Goal: Task Accomplishment & Management: Use online tool/utility

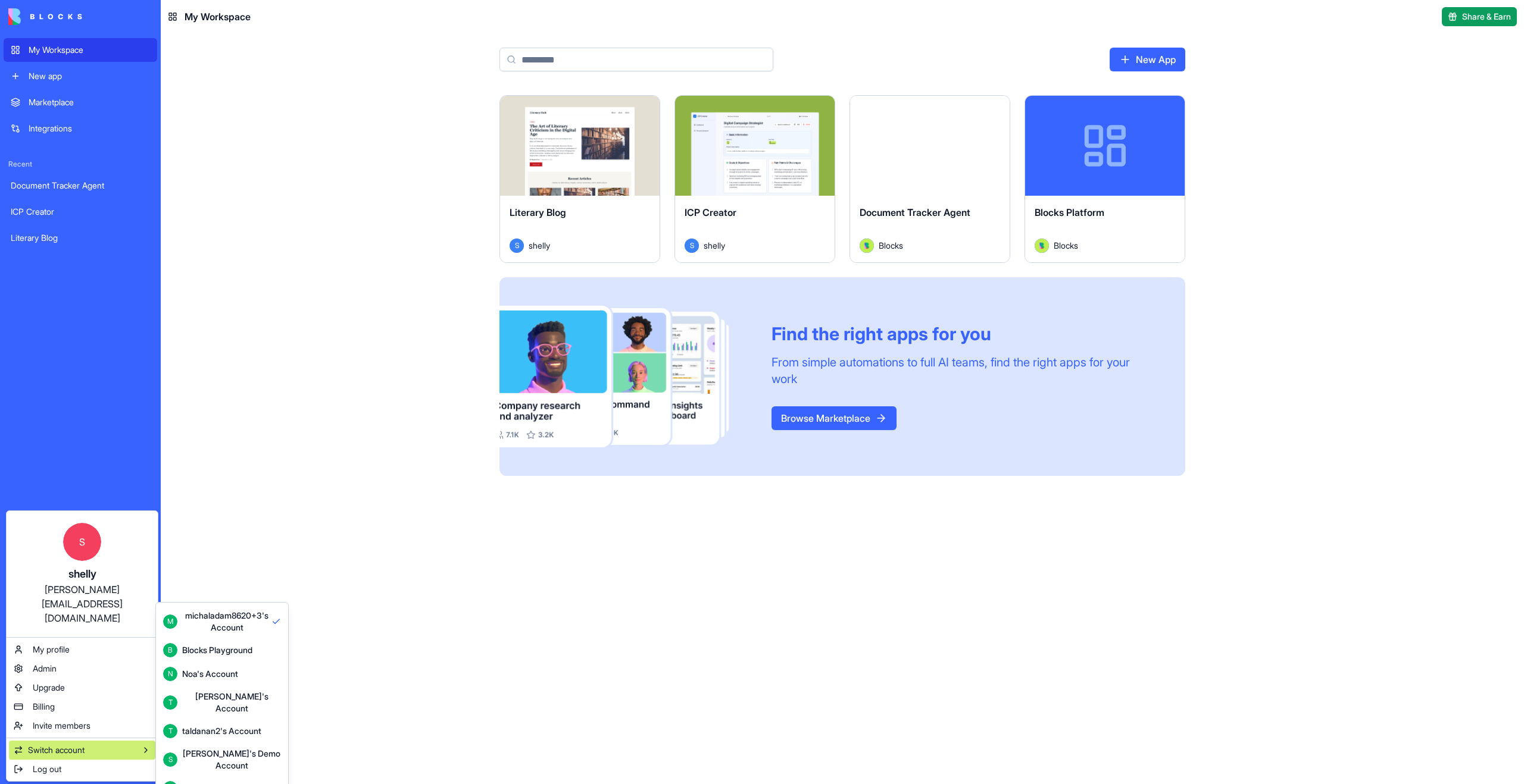
click at [226, 782] on div "Blocks Core" at bounding box center [204, 788] width 45 height 12
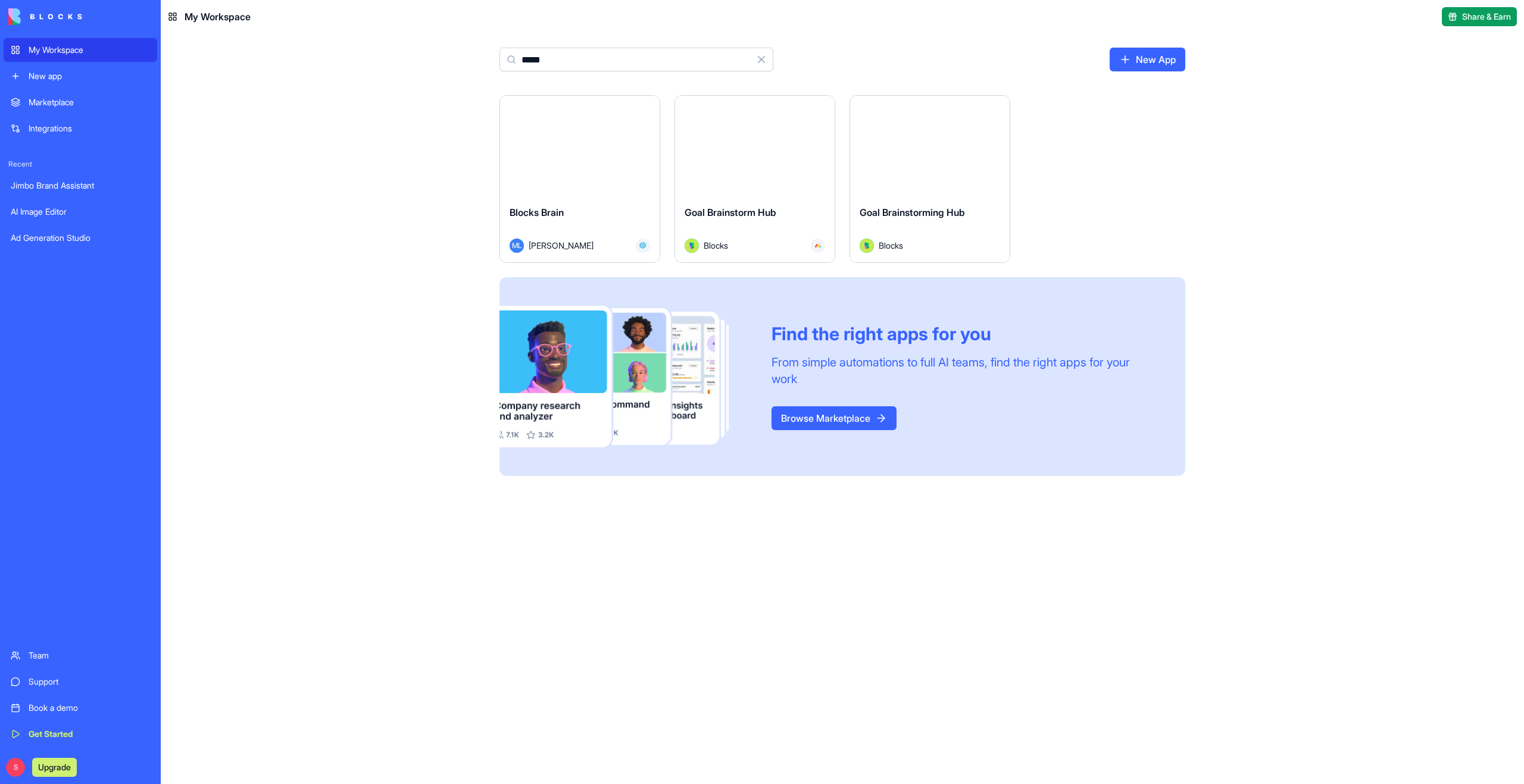
type input "*****"
click at [583, 161] on div "Launch" at bounding box center [580, 146] width 159 height 100
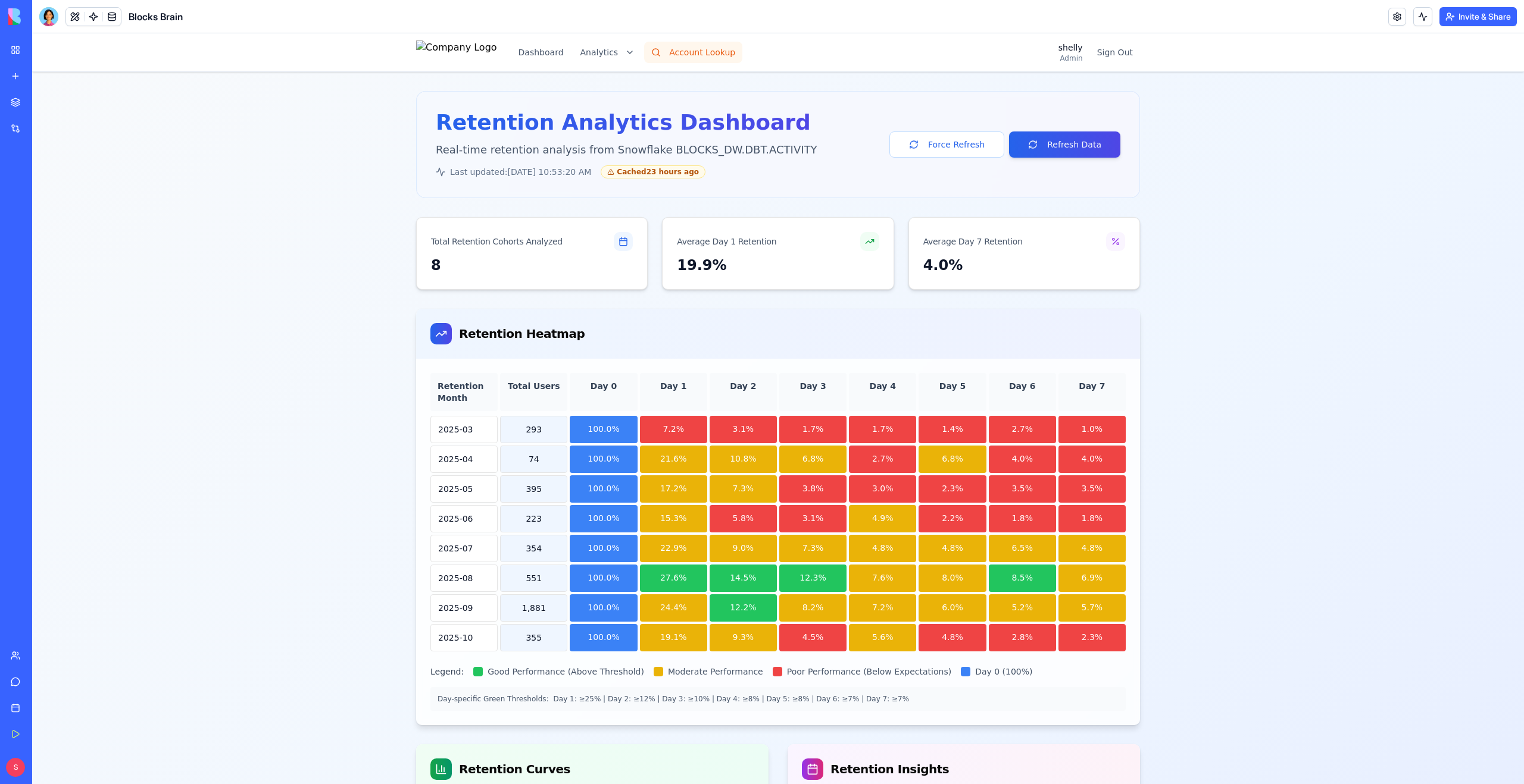
click at [690, 59] on button "Account Lookup" at bounding box center [693, 52] width 99 height 22
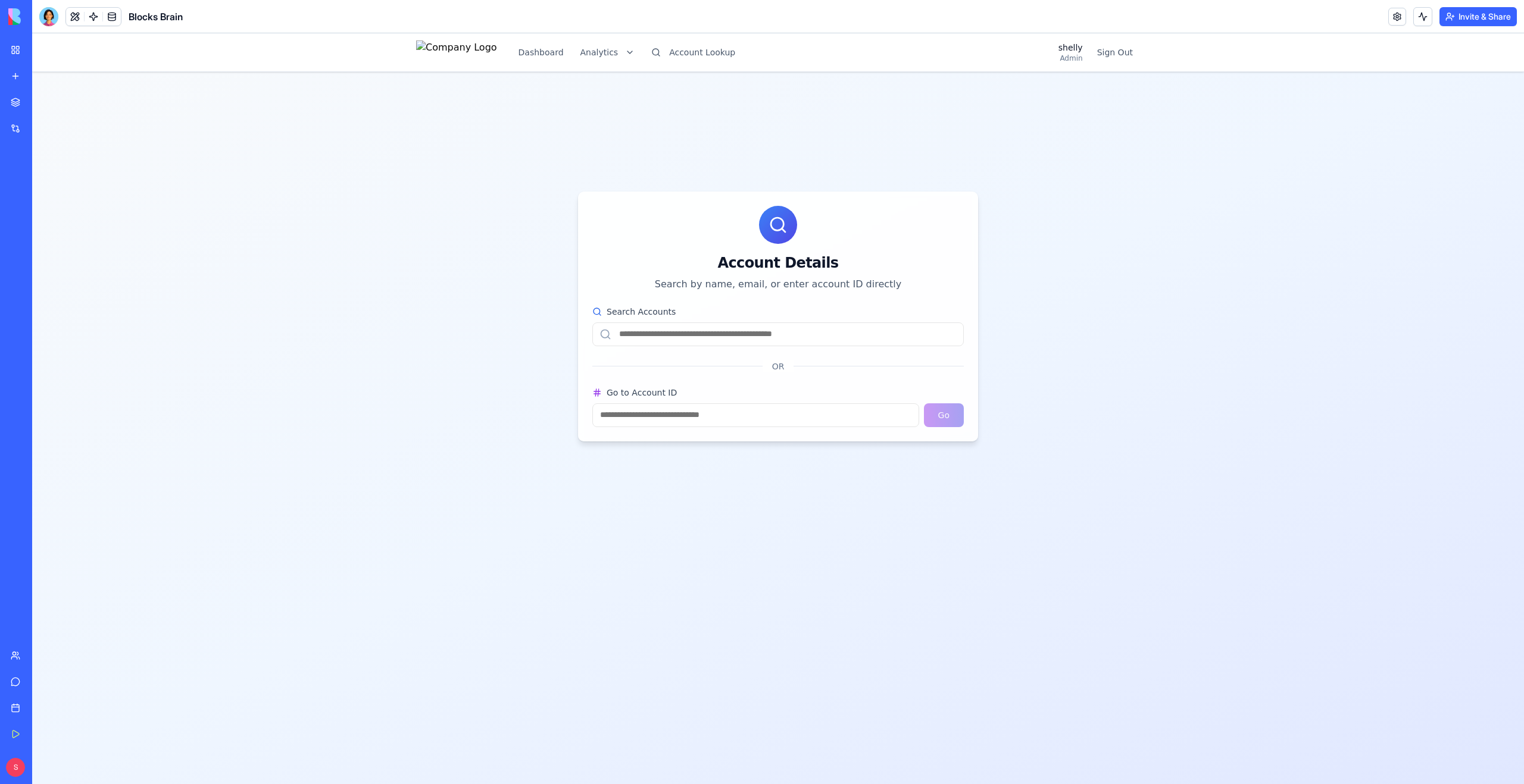
click at [667, 339] on input "Search Accounts" at bounding box center [778, 335] width 372 height 24
paste input "**********"
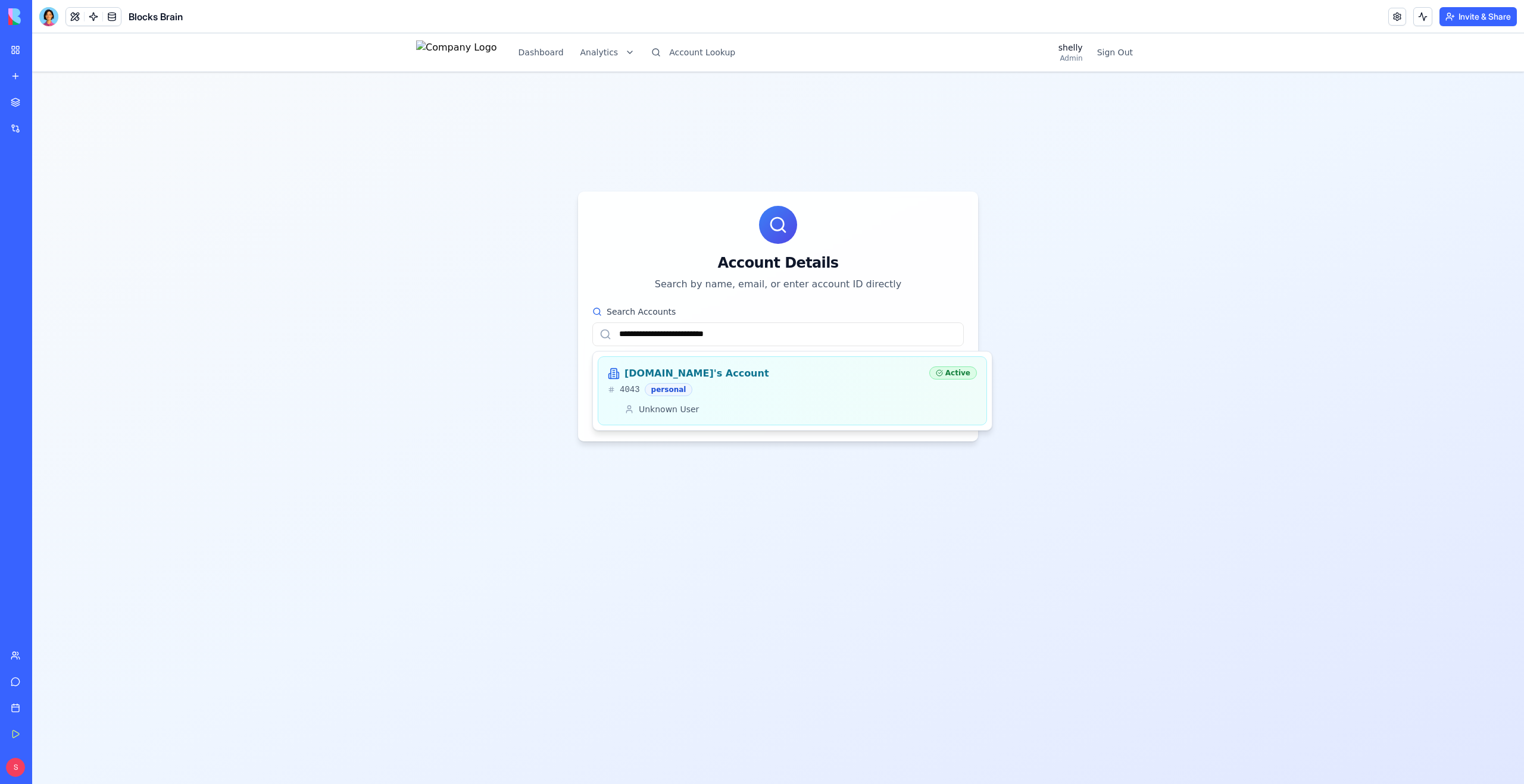
type input "**********"
click at [816, 389] on div "4043 personal" at bounding box center [763, 390] width 312 height 13
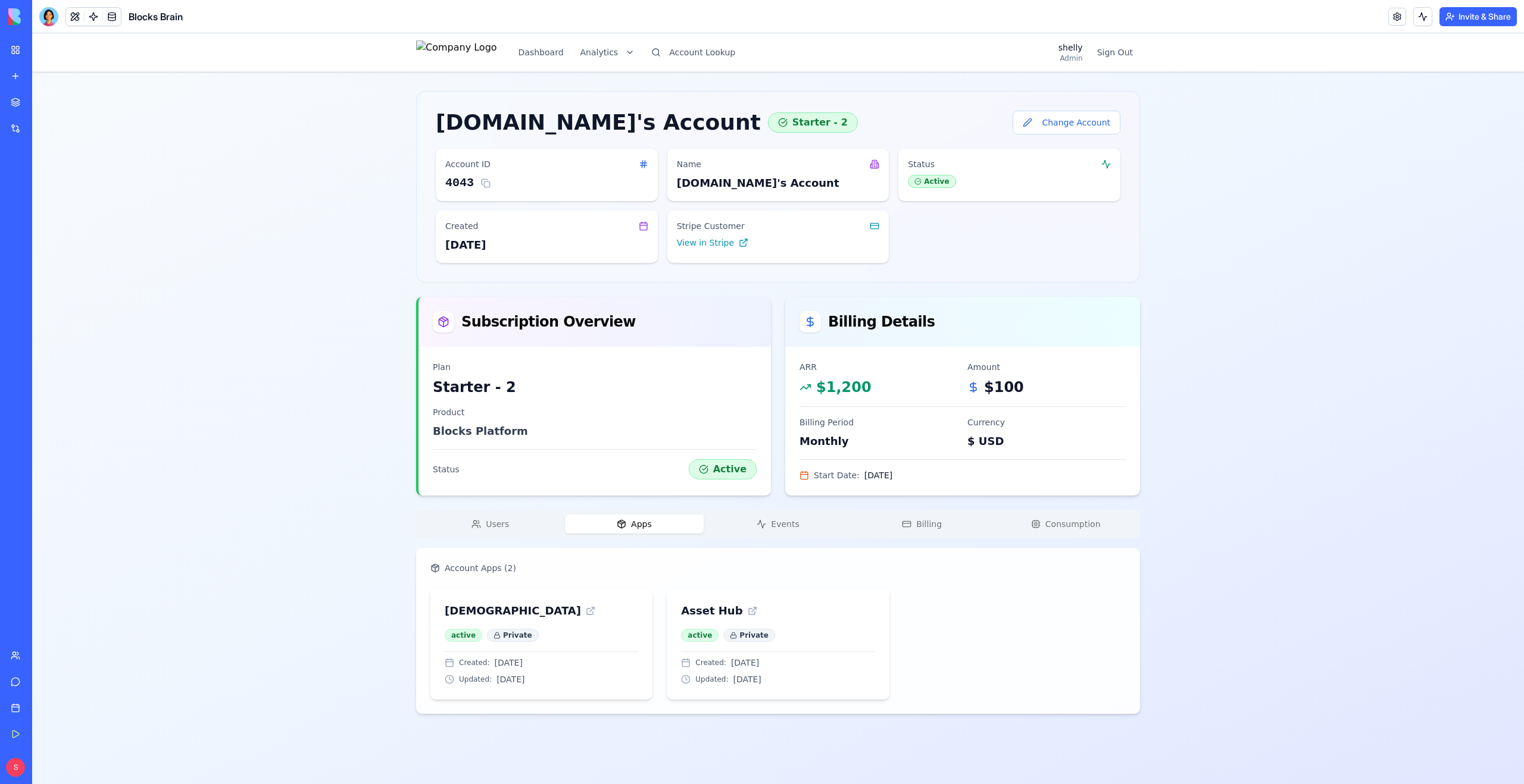
click at [635, 523] on span "Apps" at bounding box center [641, 524] width 21 height 12
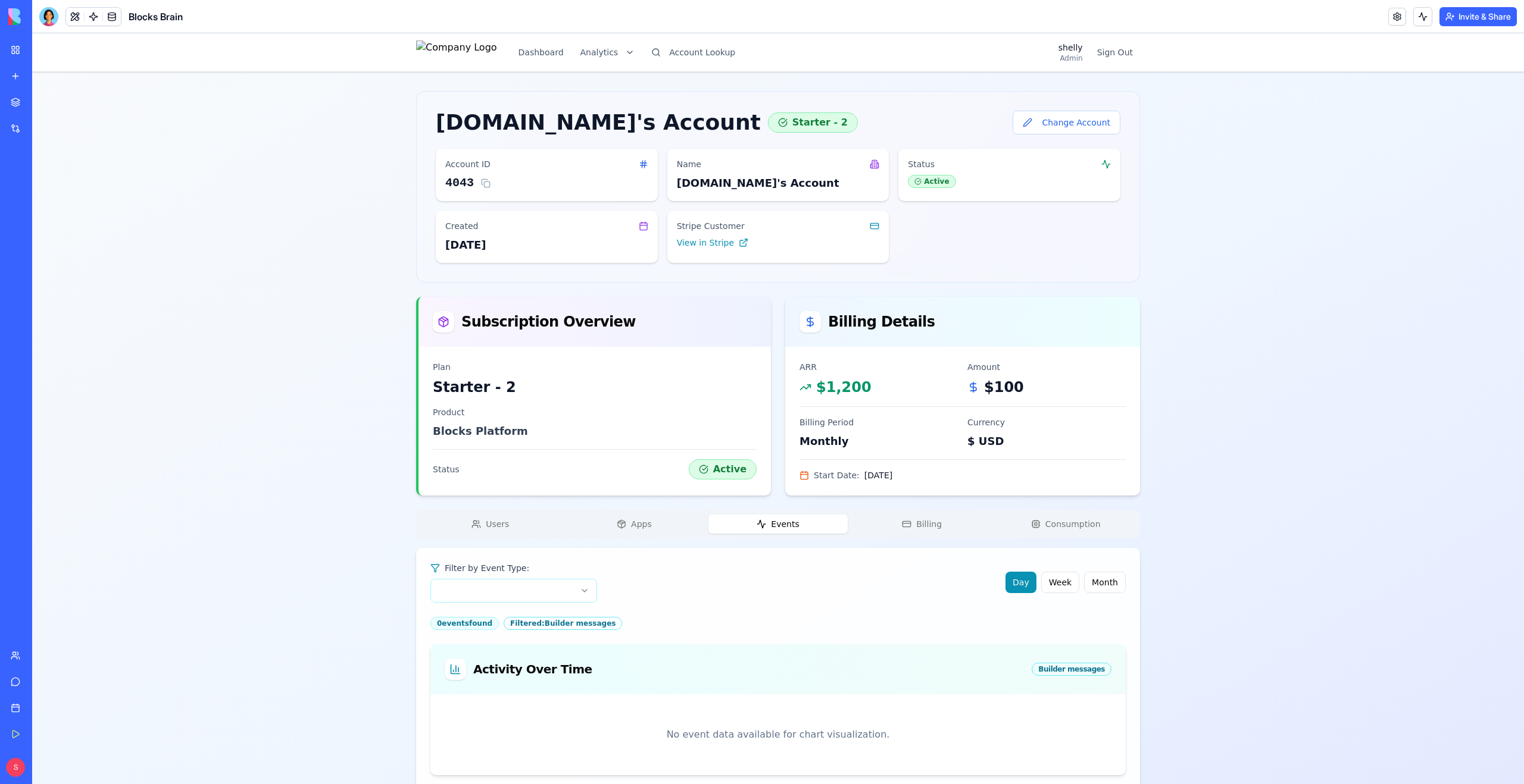
click at [793, 527] on span "Events" at bounding box center [784, 524] width 28 height 12
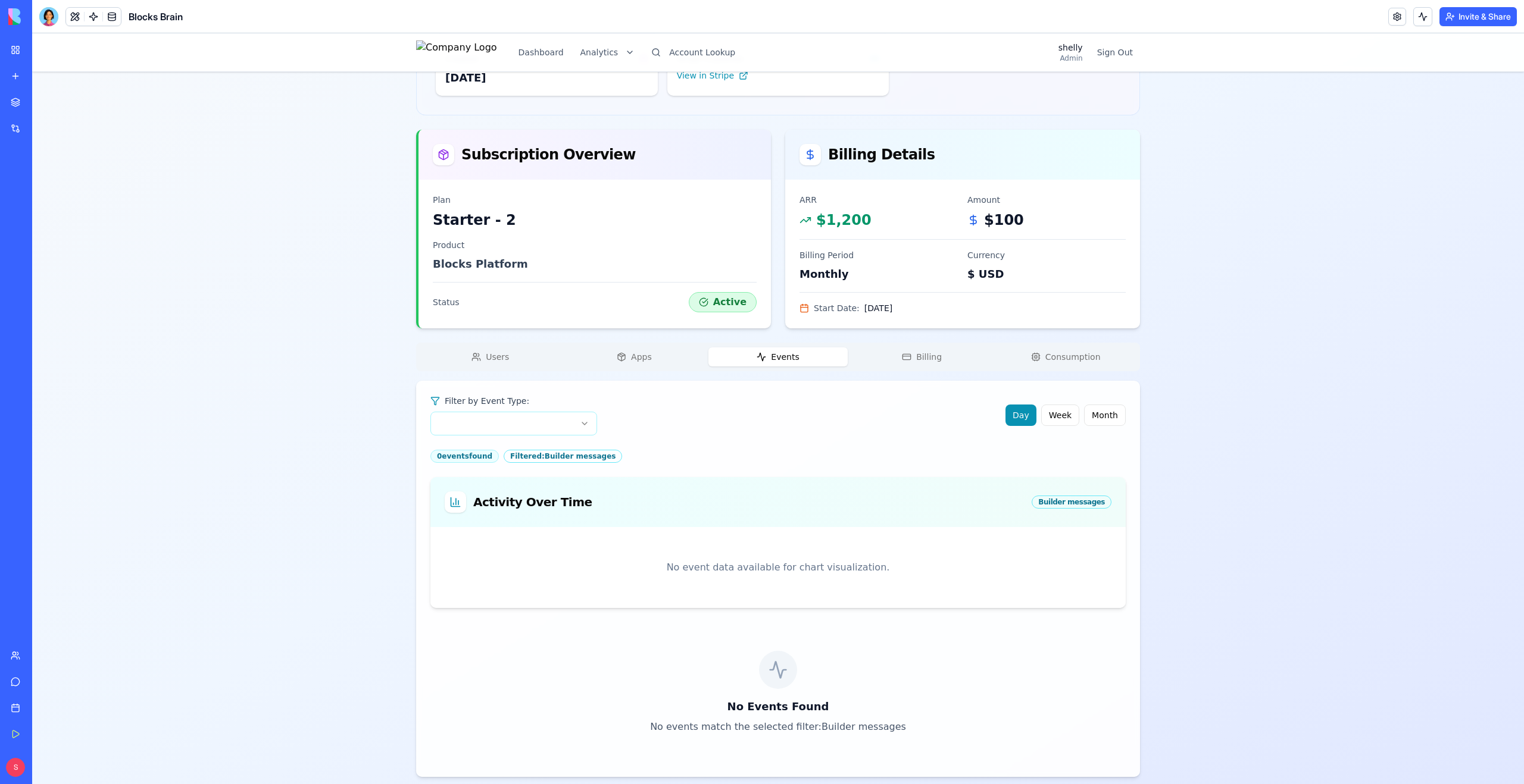
scroll to position [179, 0]
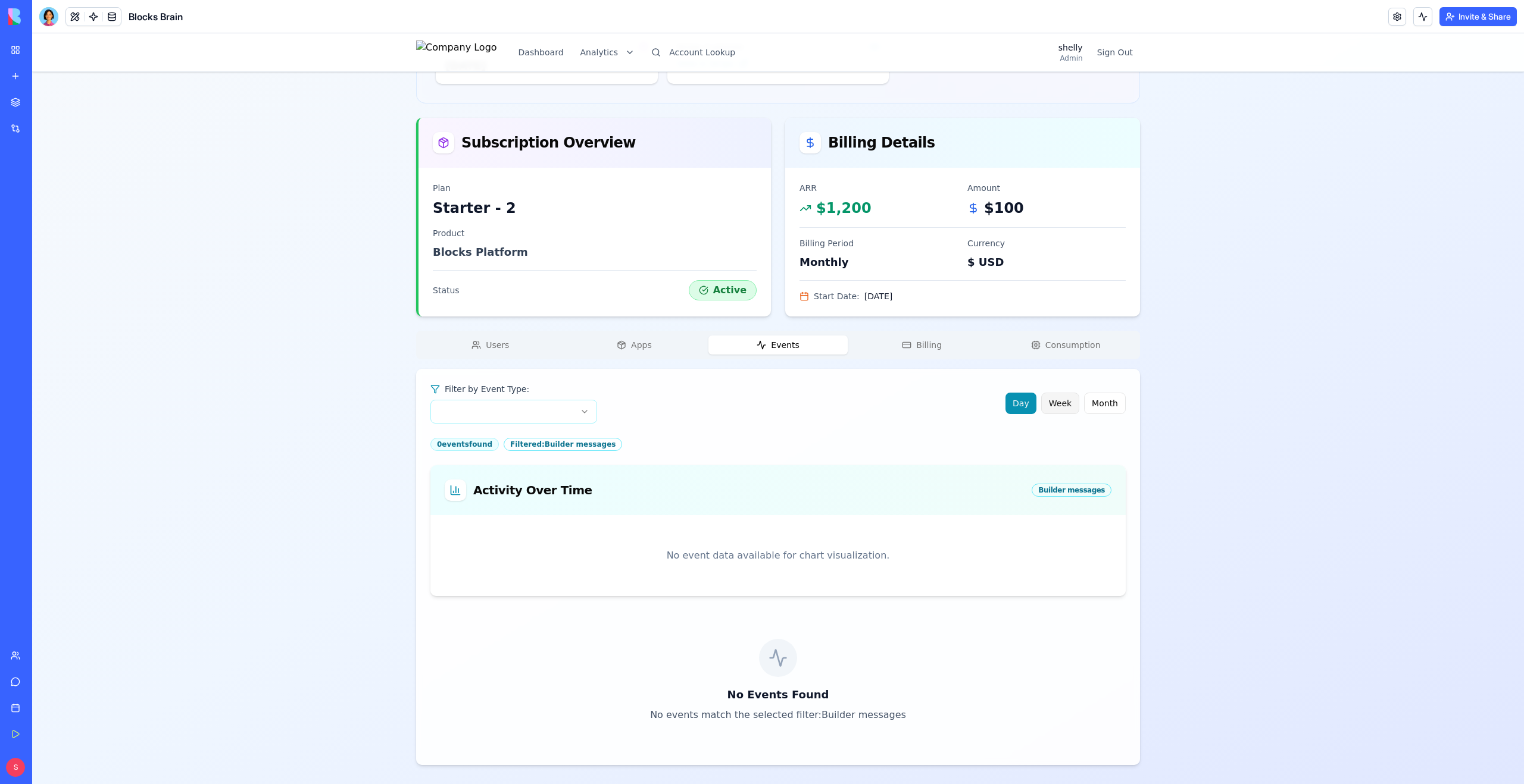
click at [1057, 413] on div "Filter by Event Type: Day Week Month" at bounding box center [778, 403] width 696 height 41
click at [1060, 403] on button "Week" at bounding box center [1060, 403] width 38 height 22
click at [1122, 403] on button "Month" at bounding box center [1104, 403] width 42 height 22
click at [585, 410] on html "Dashboard Analytics Account Lookup shelly Admin Sign Out integration.qube.com's…" at bounding box center [778, 319] width 1491 height 930
click at [582, 416] on html "Dashboard Analytics Account Lookup shelly Admin Sign Out integration.qube.com's…" at bounding box center [778, 319] width 1491 height 930
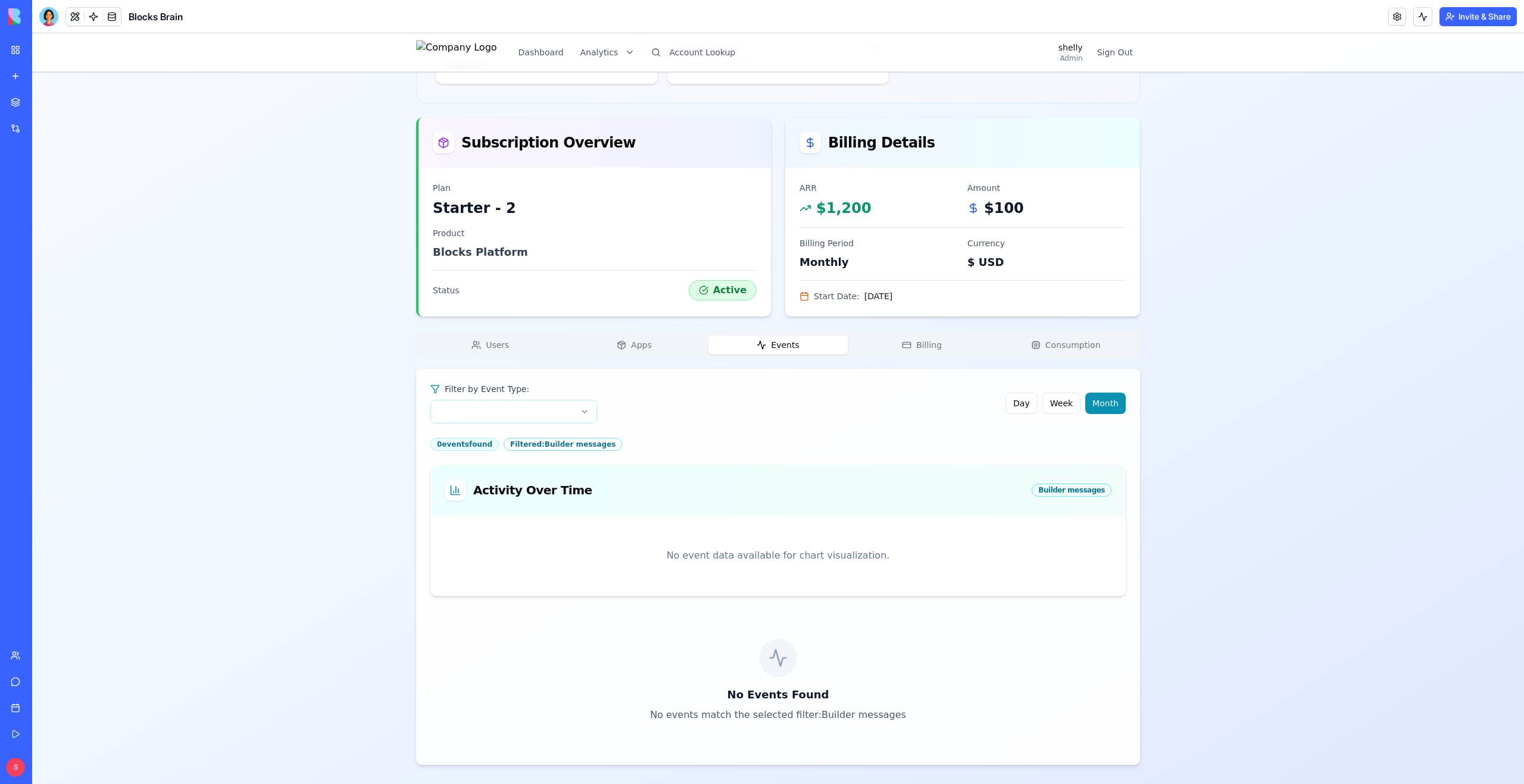
click at [923, 356] on div "Users Apps Events Billing Consumption" at bounding box center [778, 345] width 724 height 29
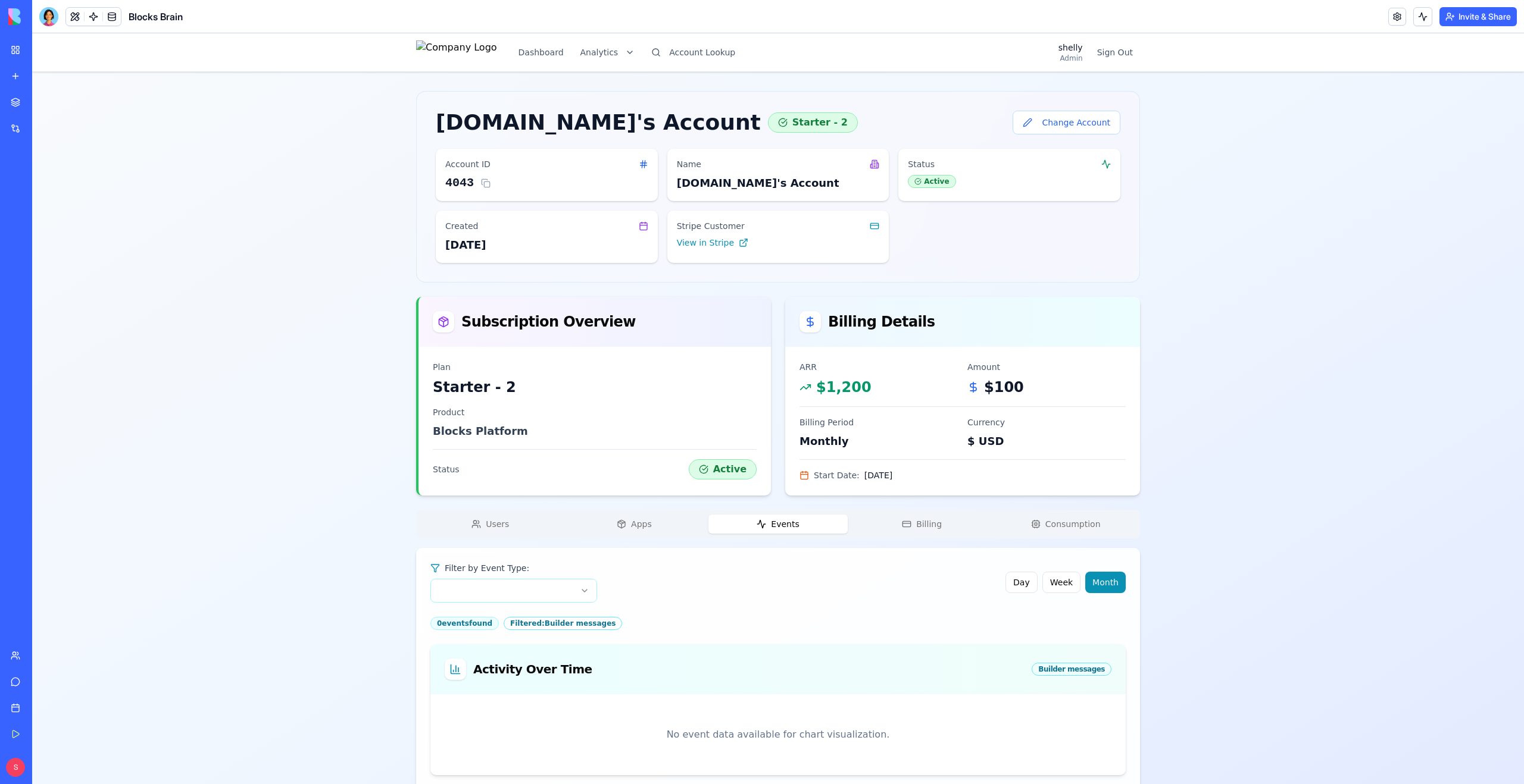
click at [925, 344] on div "integration.qube.com's Account Starter - 2 Change Account Account ID 4043 Name …" at bounding box center [778, 518] width 724 height 854
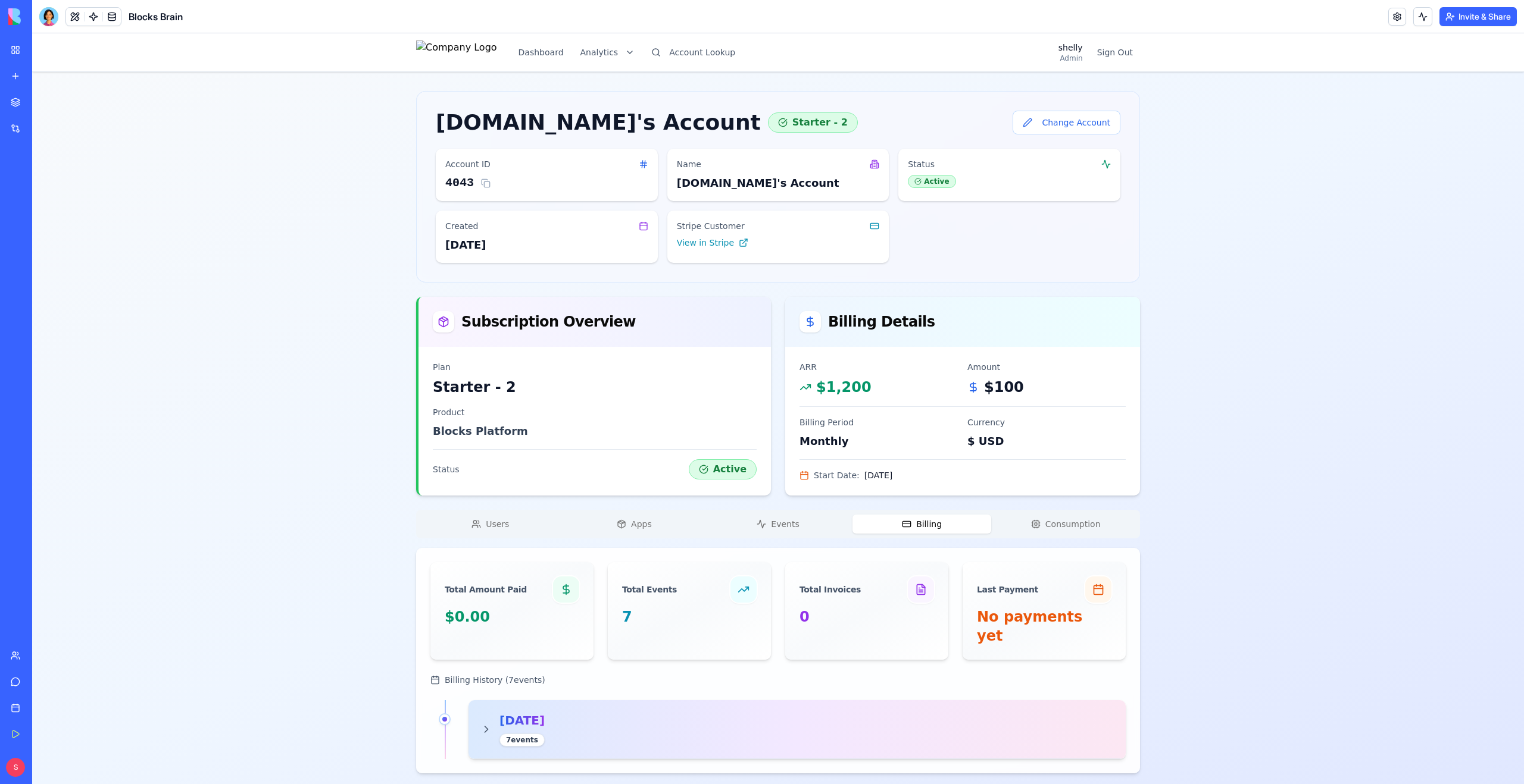
click at [486, 727] on icon at bounding box center [486, 730] width 3 height 6
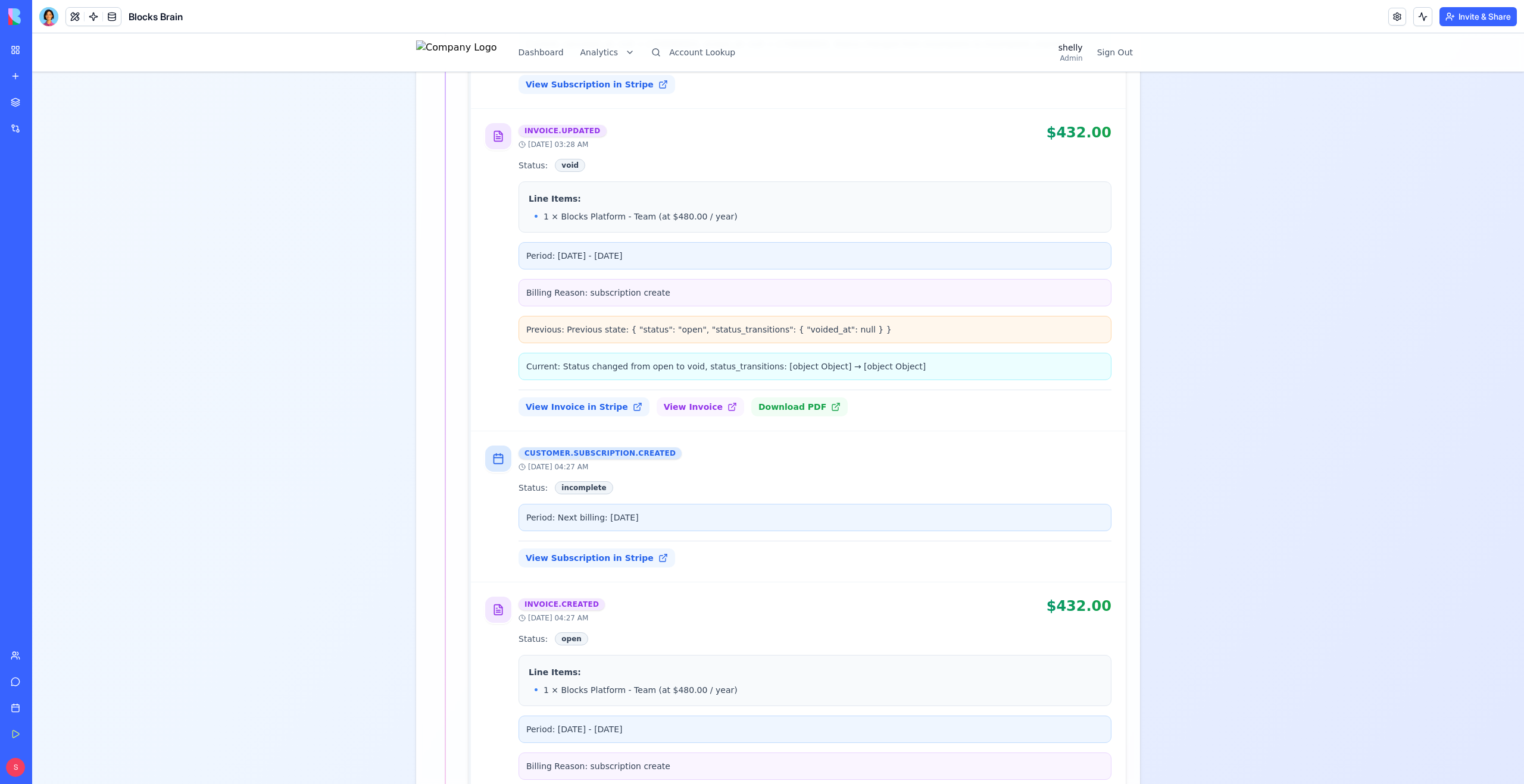
scroll to position [1635, 0]
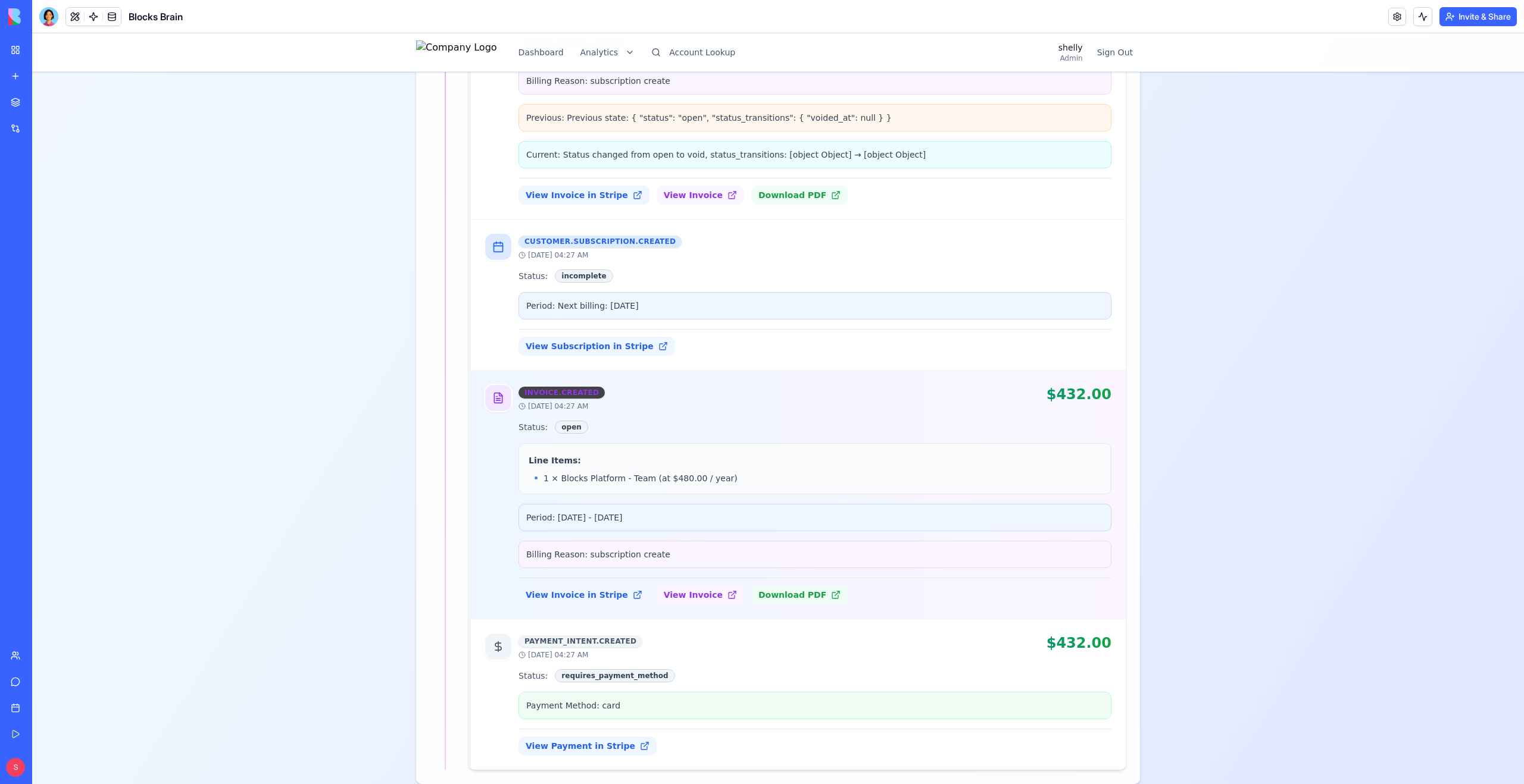
click at [577, 387] on div "invoice.created" at bounding box center [561, 392] width 86 height 12
drag, startPoint x: 577, startPoint y: 379, endPoint x: 552, endPoint y: 377, distance: 25.1
click at [552, 387] on div "invoice.created" at bounding box center [561, 392] width 86 height 12
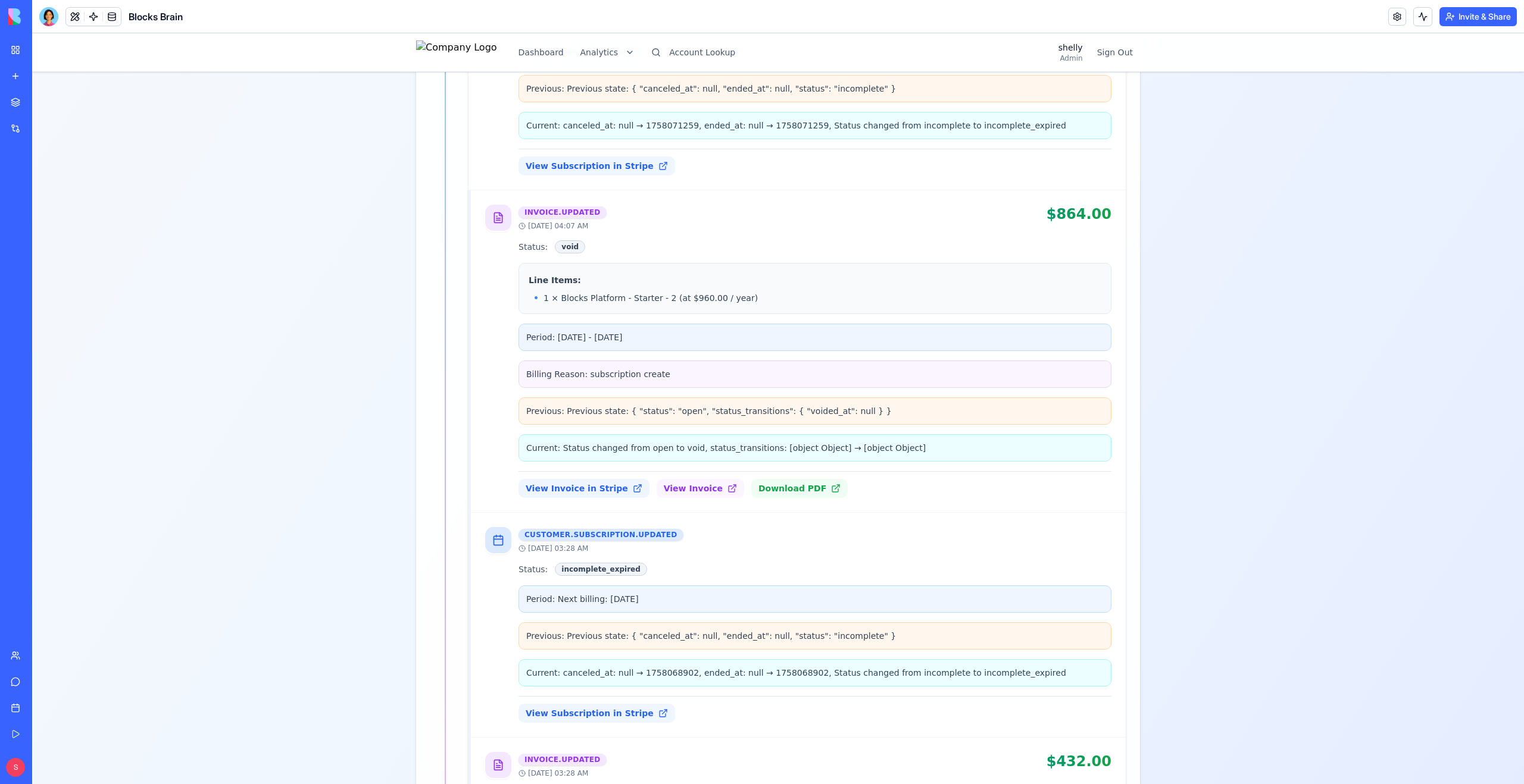
scroll to position [767, 0]
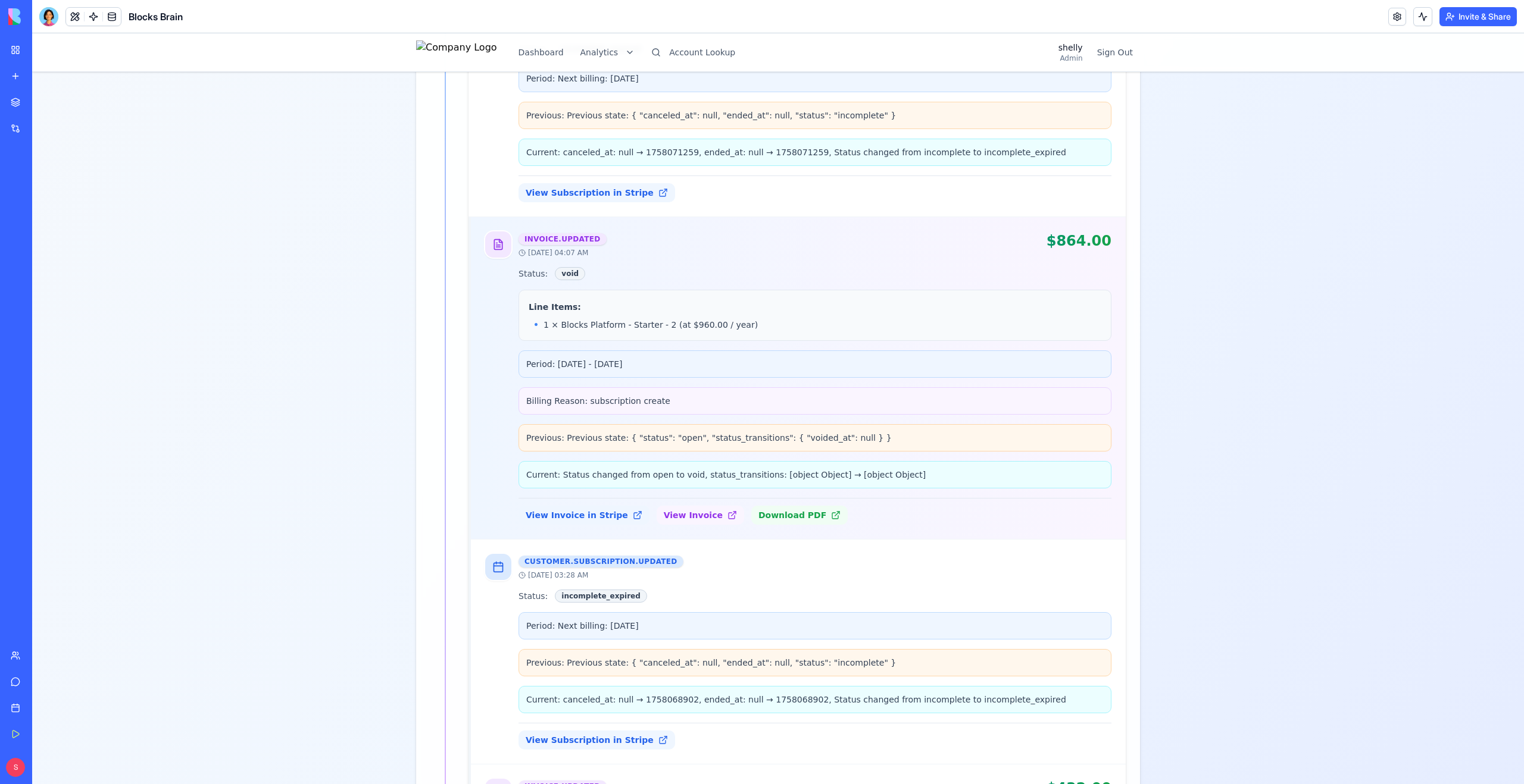
click at [639, 319] on span "1 × Blocks Platform - Starter - 2 (at $960.00 / year)" at bounding box center [650, 325] width 214 height 12
drag, startPoint x: 639, startPoint y: 309, endPoint x: 661, endPoint y: 309, distance: 22.0
click at [661, 319] on span "1 × Blocks Platform - Starter - 2 (at $960.00 / year)" at bounding box center [650, 325] width 214 height 12
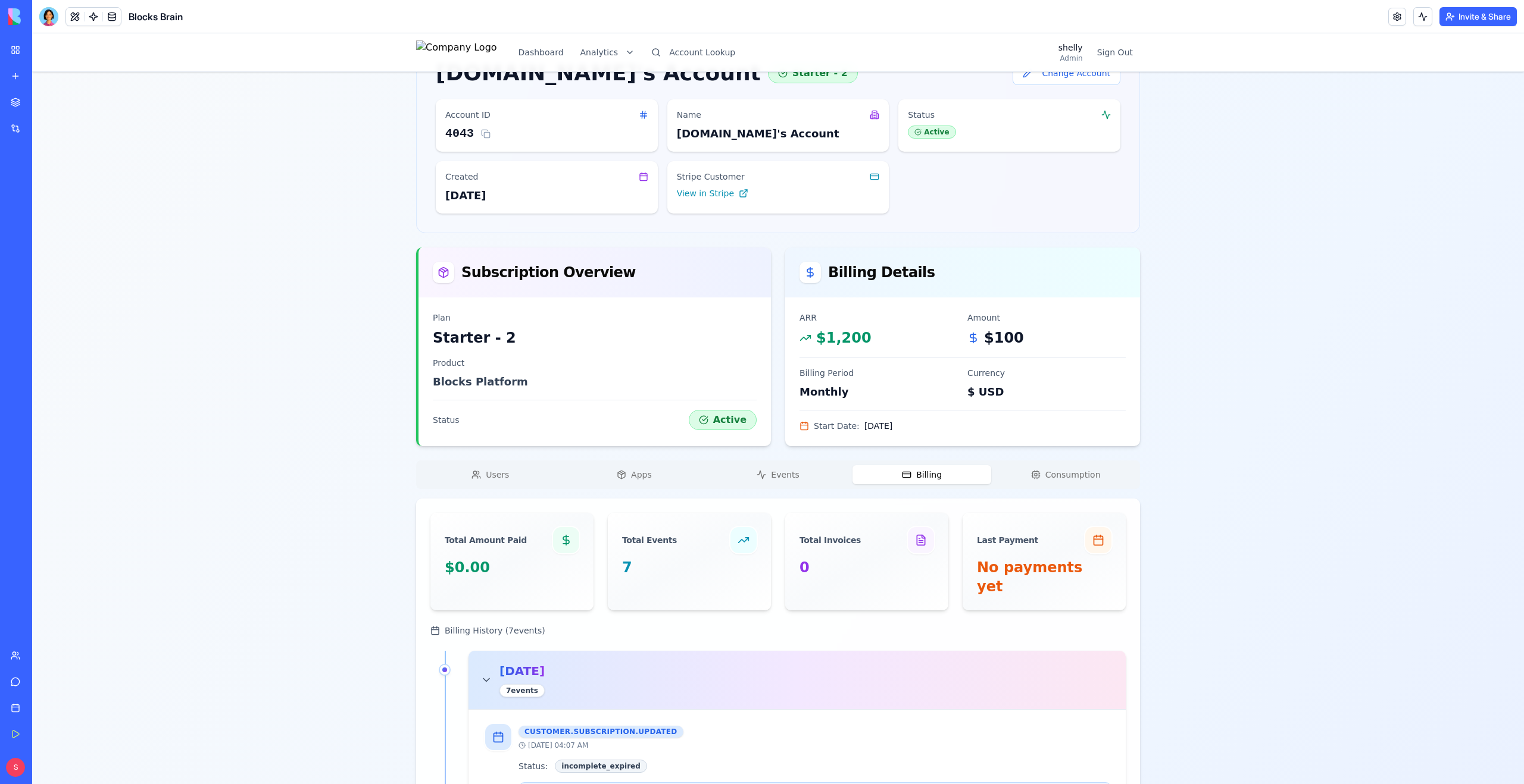
scroll to position [6, 0]
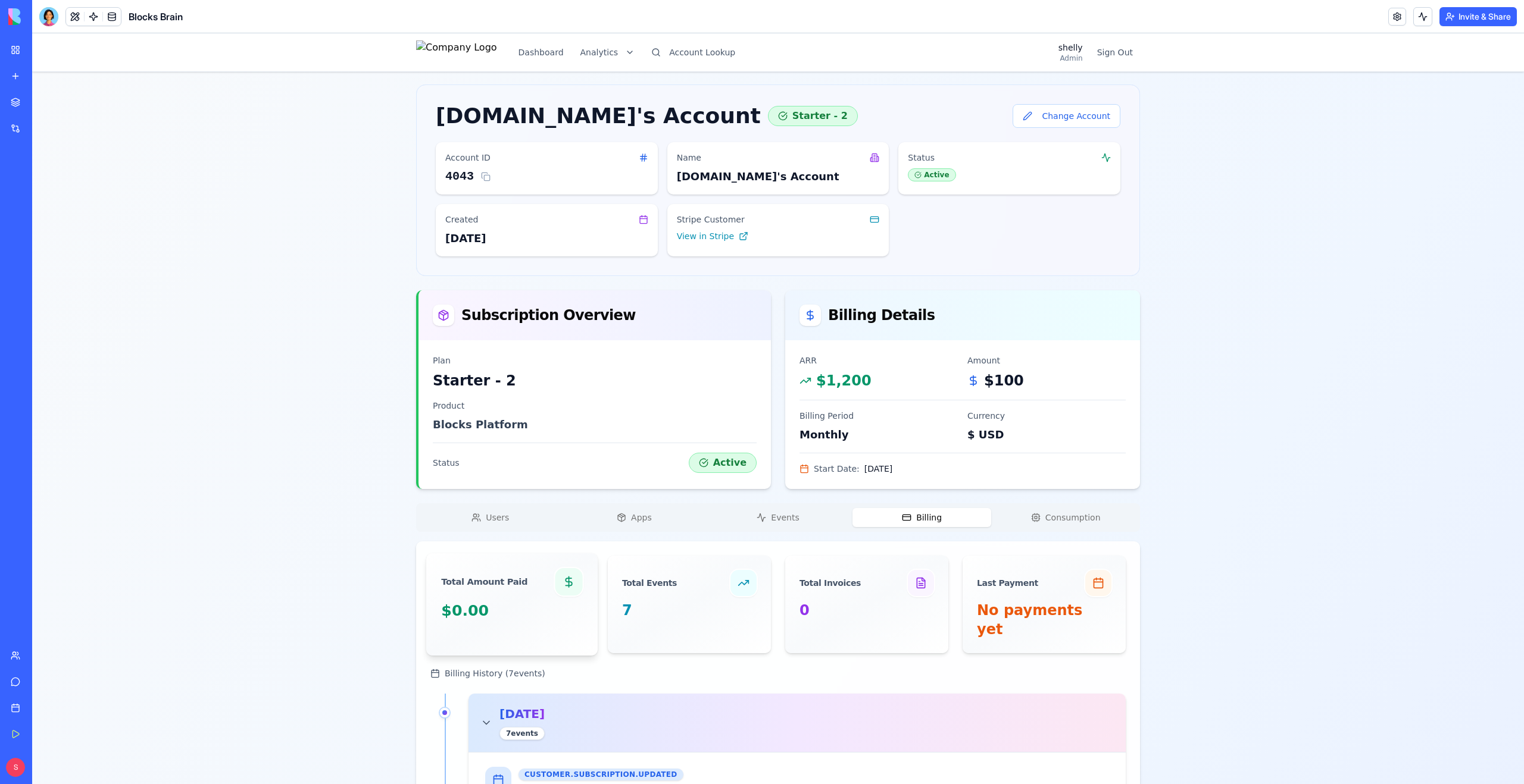
click at [490, 602] on div "$0.00" at bounding box center [512, 611] width 141 height 20
click at [1080, 513] on div "Users Apps Events Billing Consumption" at bounding box center [778, 518] width 724 height 29
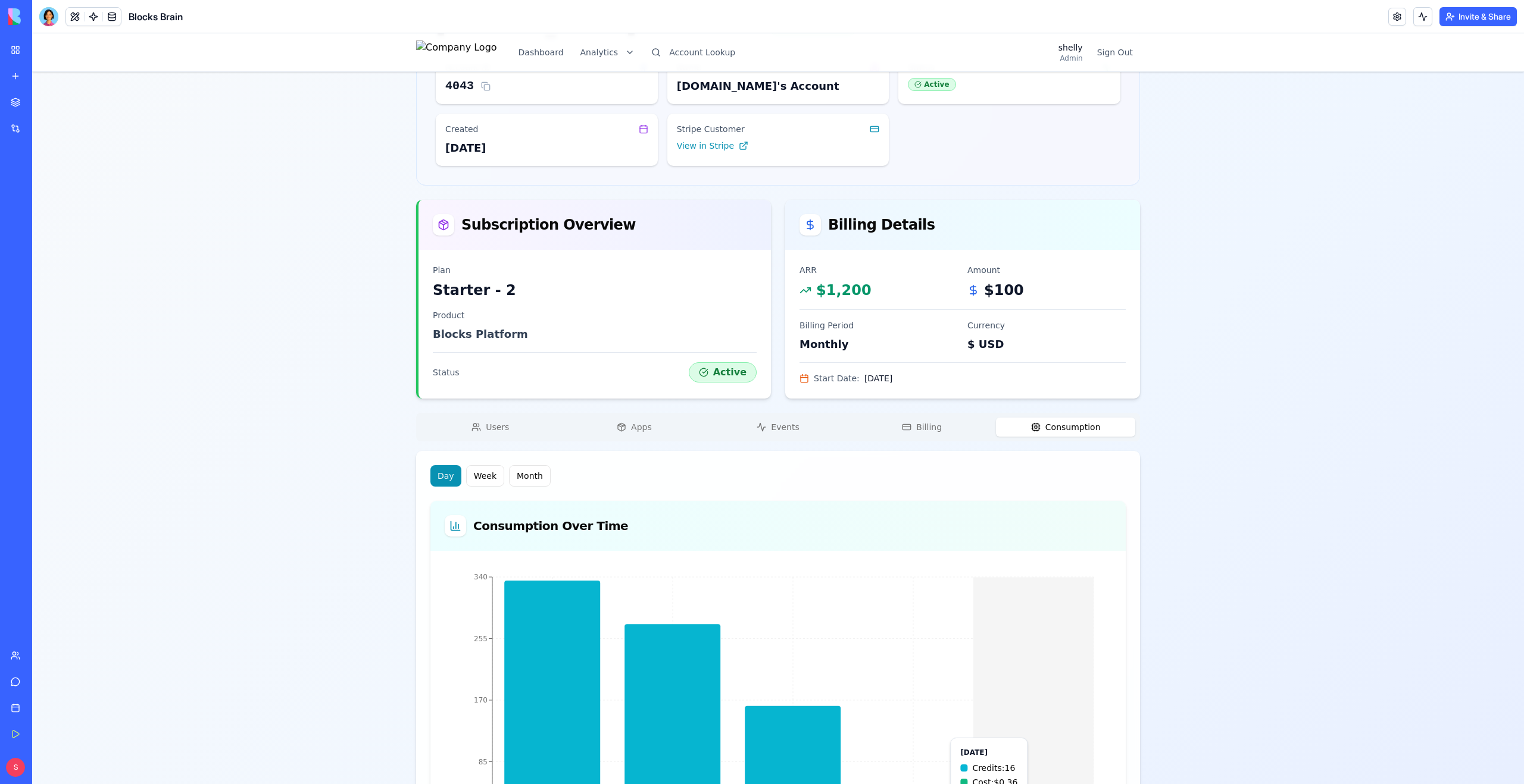
scroll to position [0, 0]
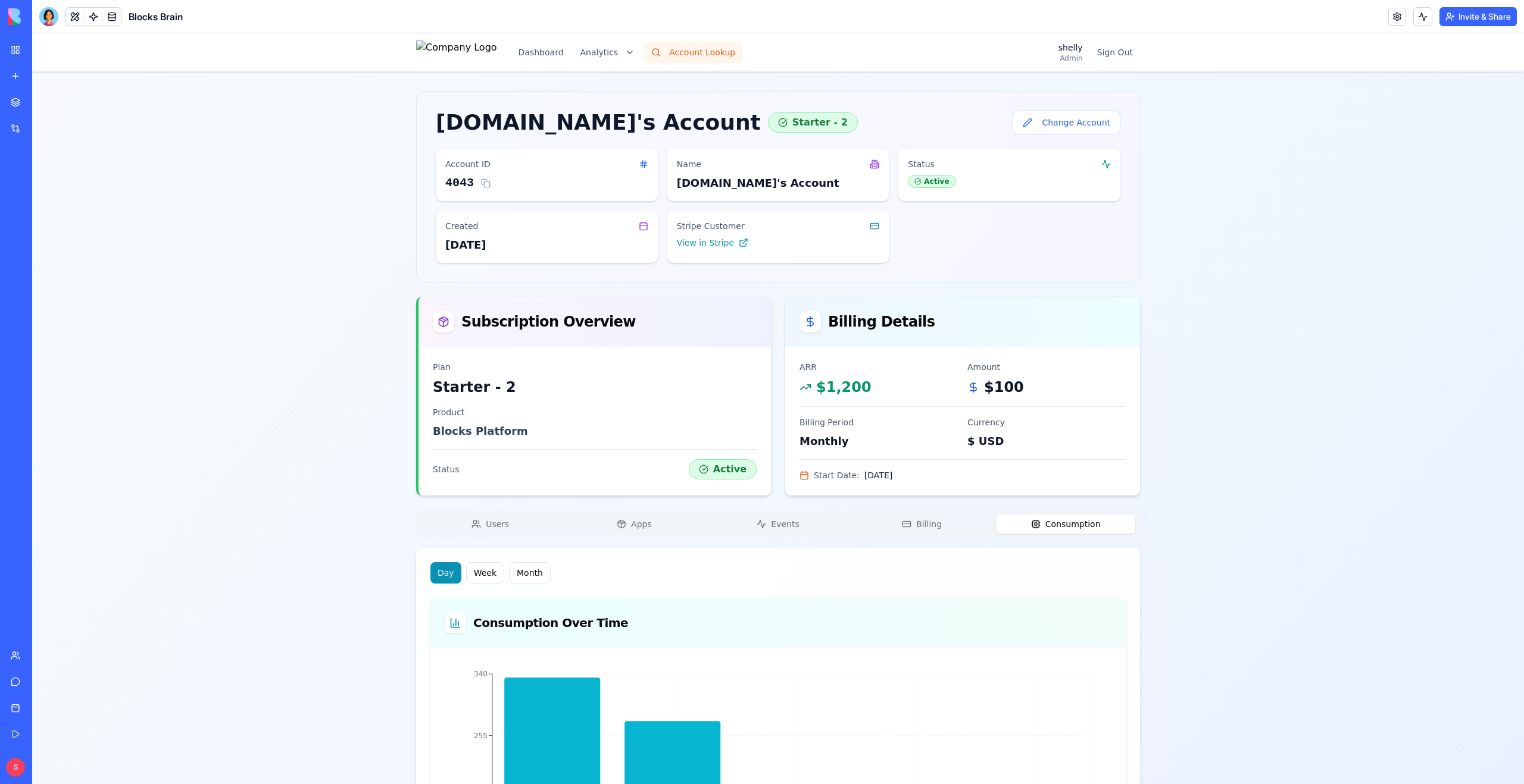
click at [715, 53] on button "Account Lookup" at bounding box center [693, 52] width 99 height 22
click at [724, 50] on button "Account Lookup" at bounding box center [693, 52] width 99 height 22
click at [1102, 119] on button "Change Account" at bounding box center [1066, 122] width 108 height 24
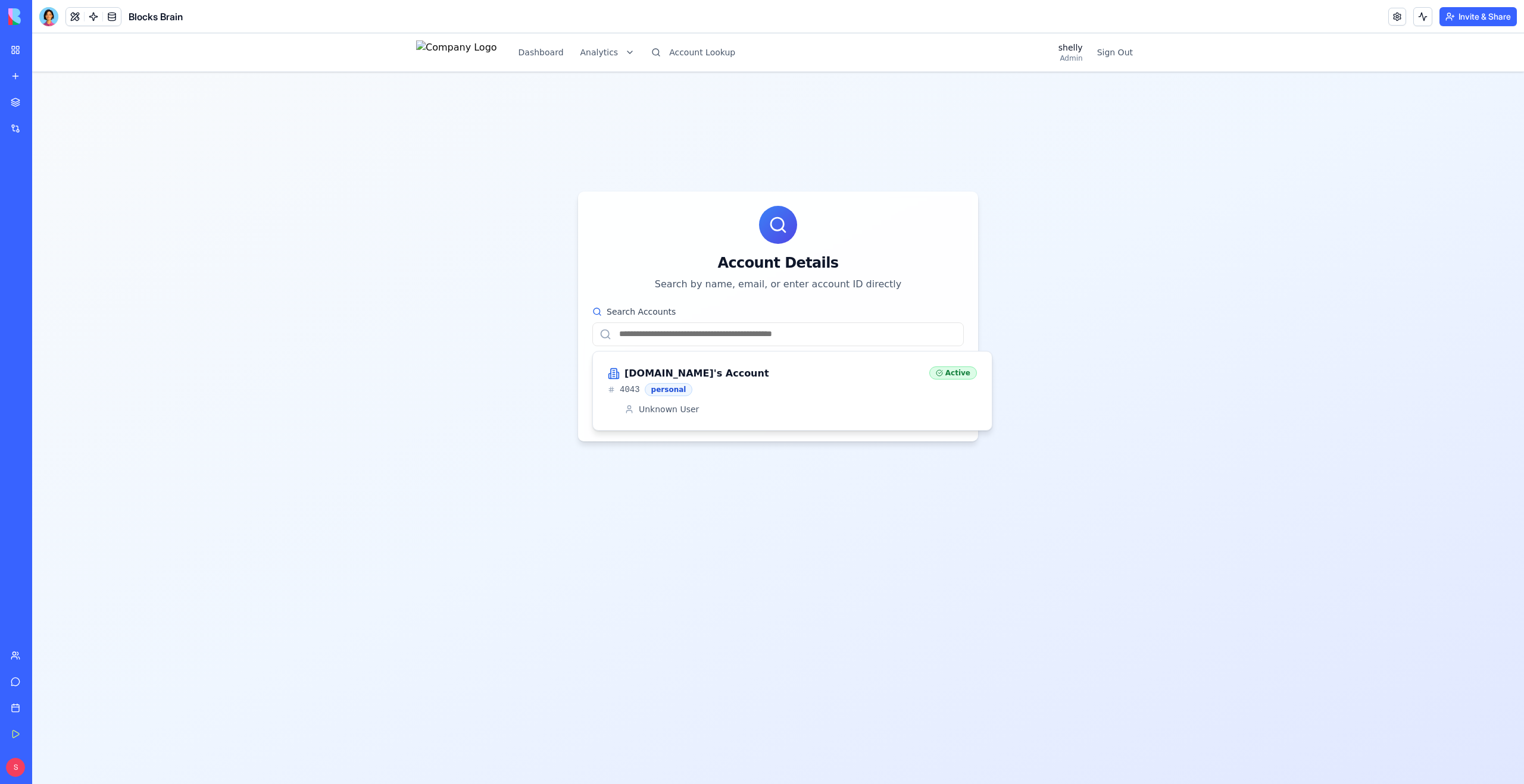
click at [771, 345] on input "Search Accounts" at bounding box center [778, 335] width 372 height 24
paste input "**********"
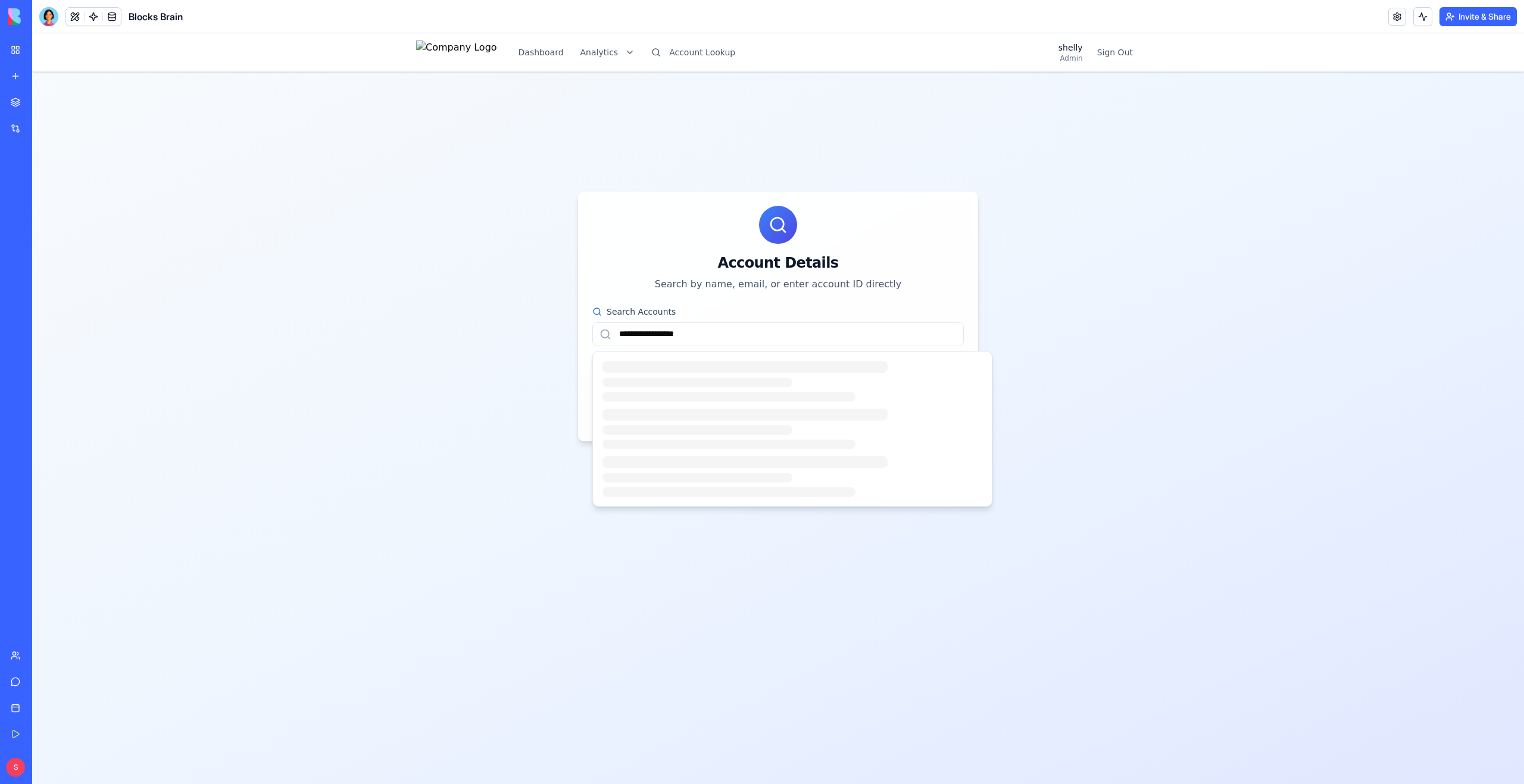
type input "**********"
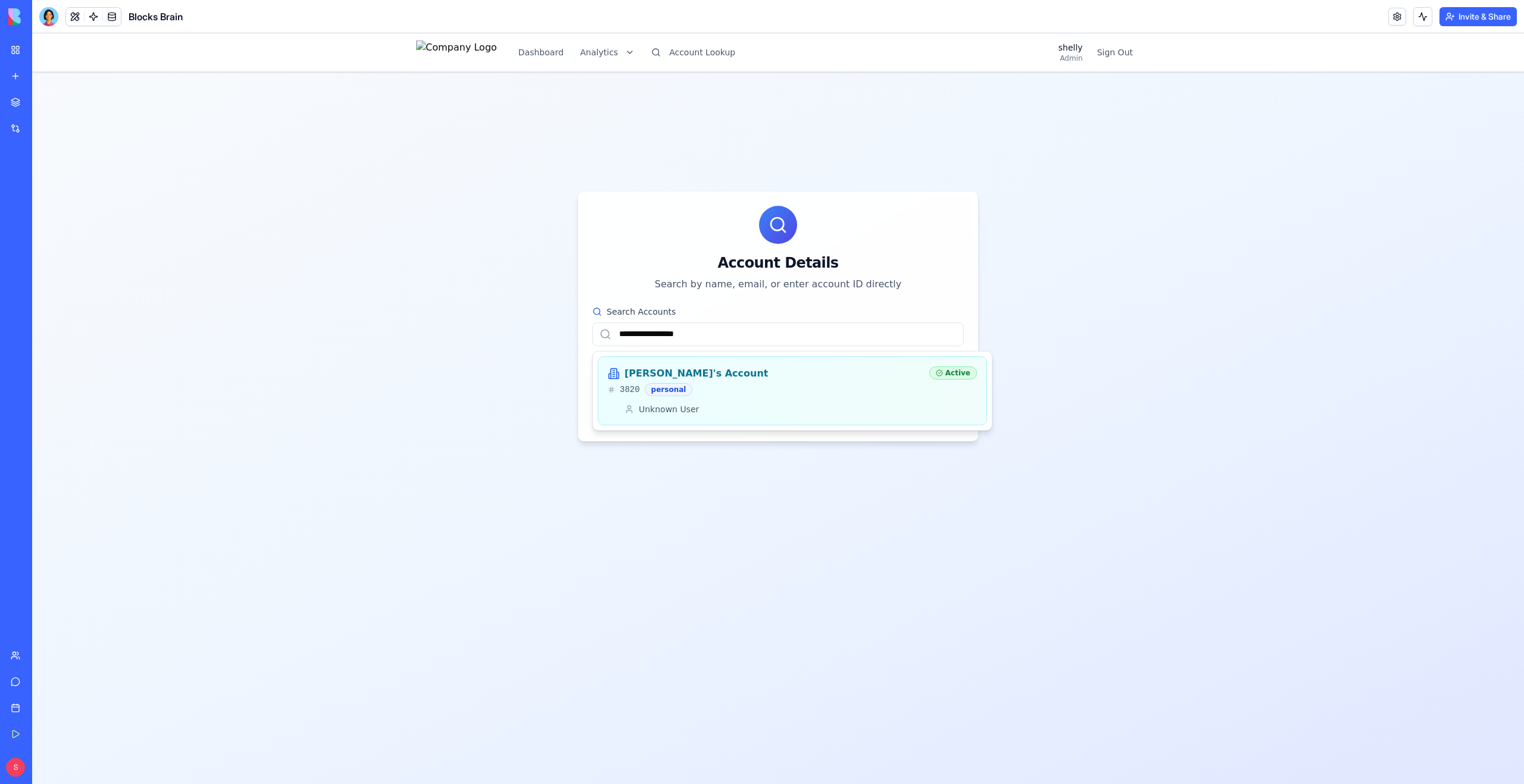
click at [743, 391] on div "3820 personal" at bounding box center [763, 390] width 312 height 13
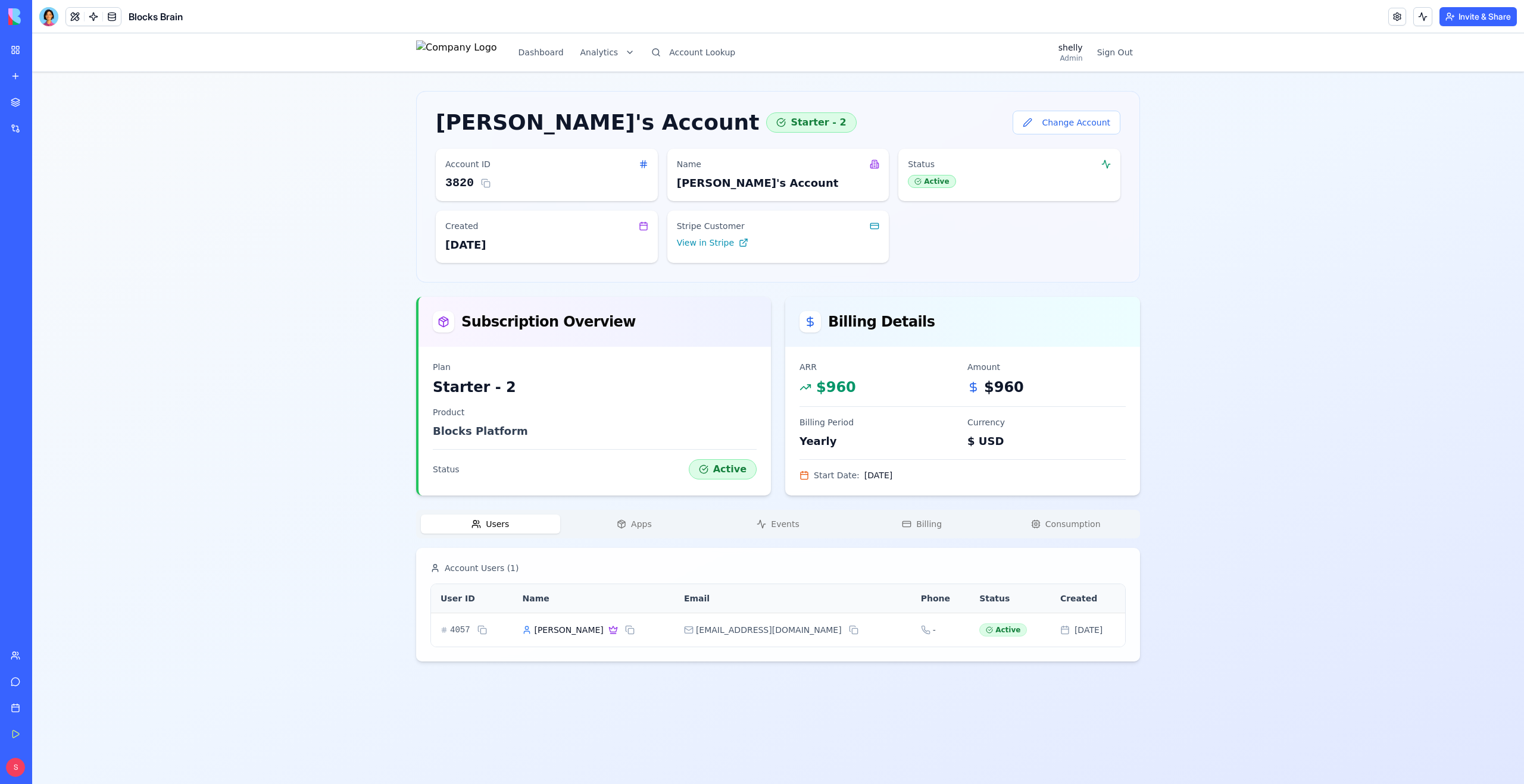
click at [504, 426] on div "Joe's Account Starter - 2 Change Account Account ID 3820 Name Joe's Account Sta…" at bounding box center [778, 376] width 724 height 571
click at [626, 520] on icon "button" at bounding box center [621, 524] width 10 height 10
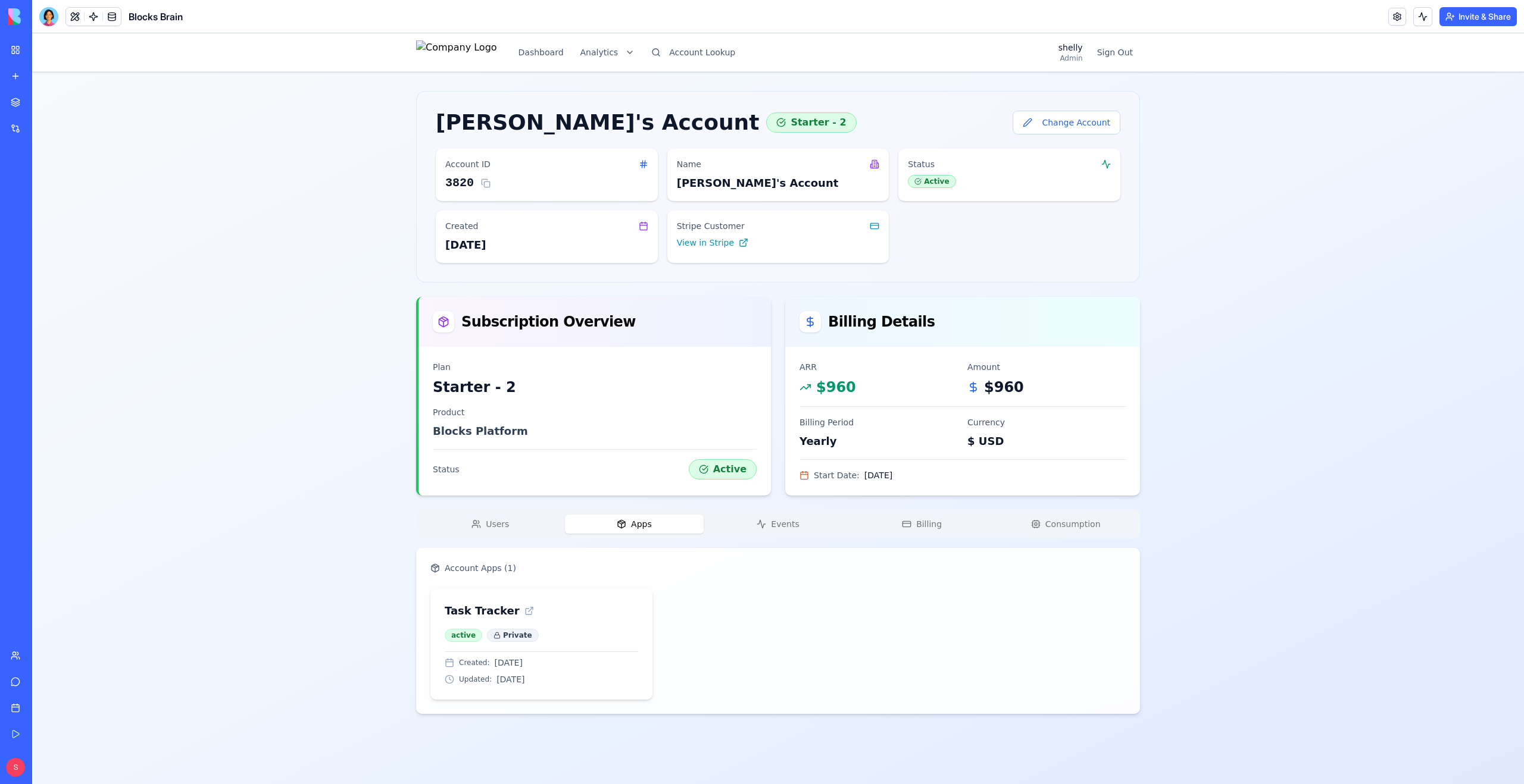
click at [776, 524] on span "Events" at bounding box center [784, 524] width 28 height 12
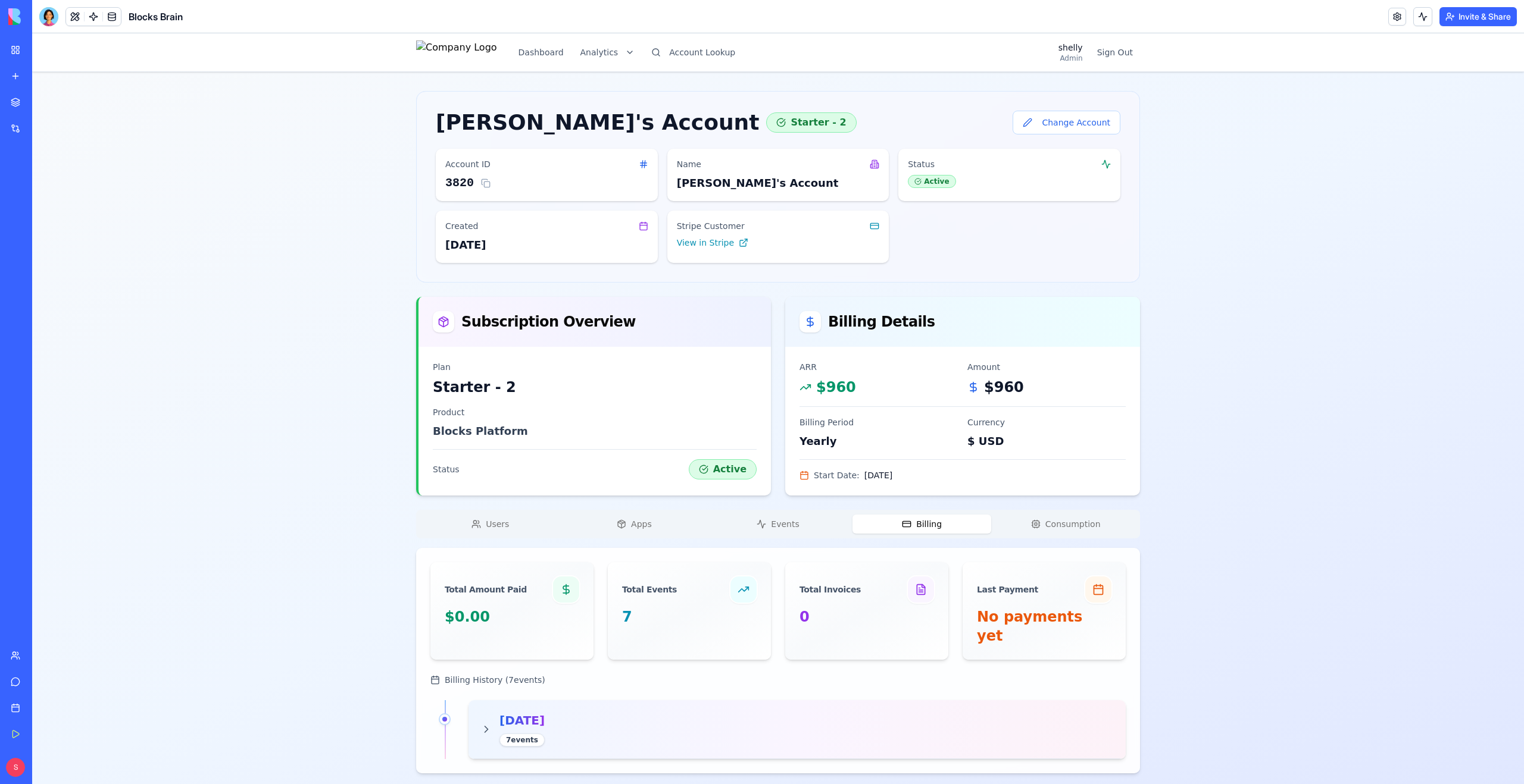
click at [938, 517] on button "Billing" at bounding box center [922, 524] width 139 height 19
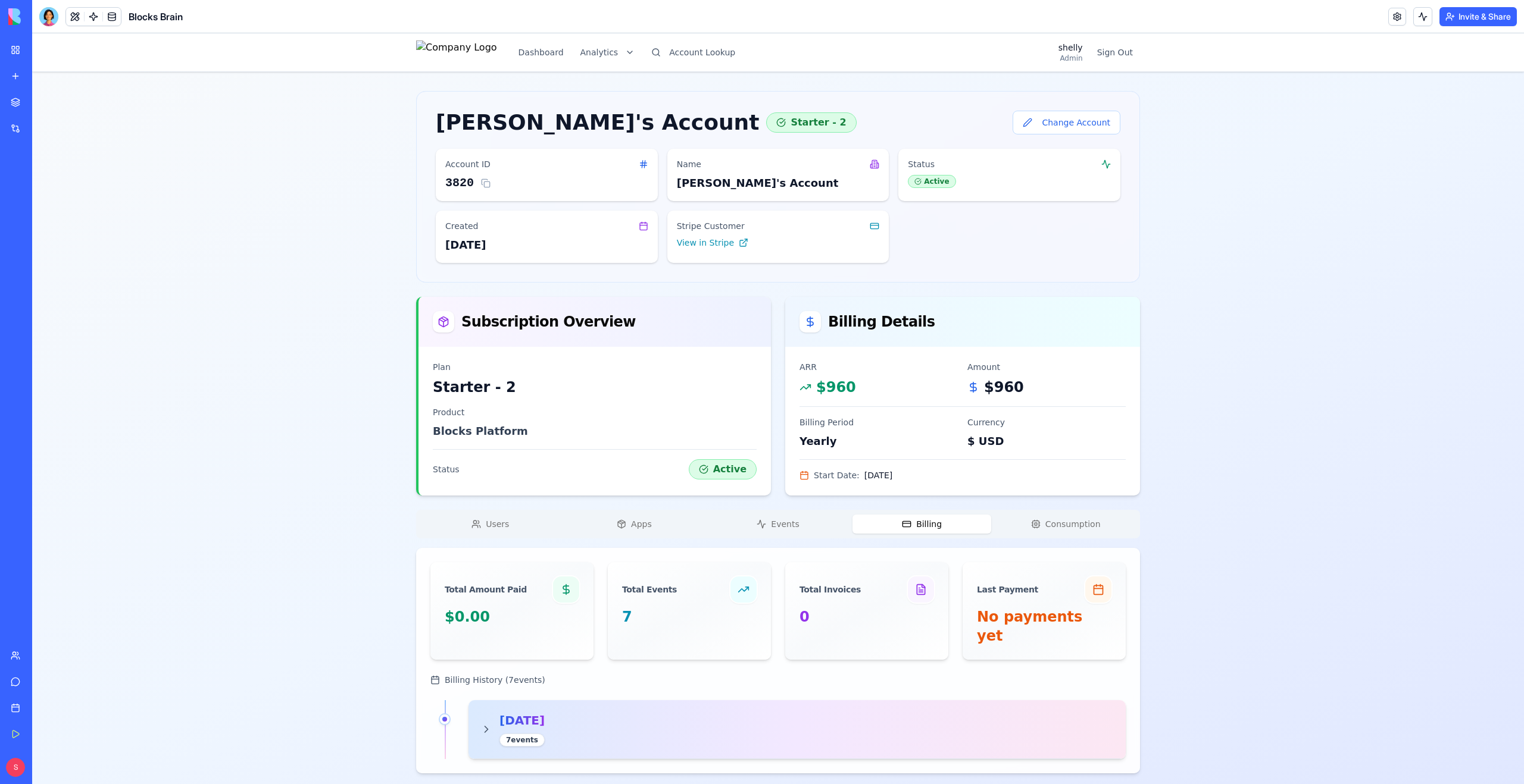
click at [477, 716] on div "September 2025 7 event s" at bounding box center [797, 730] width 658 height 59
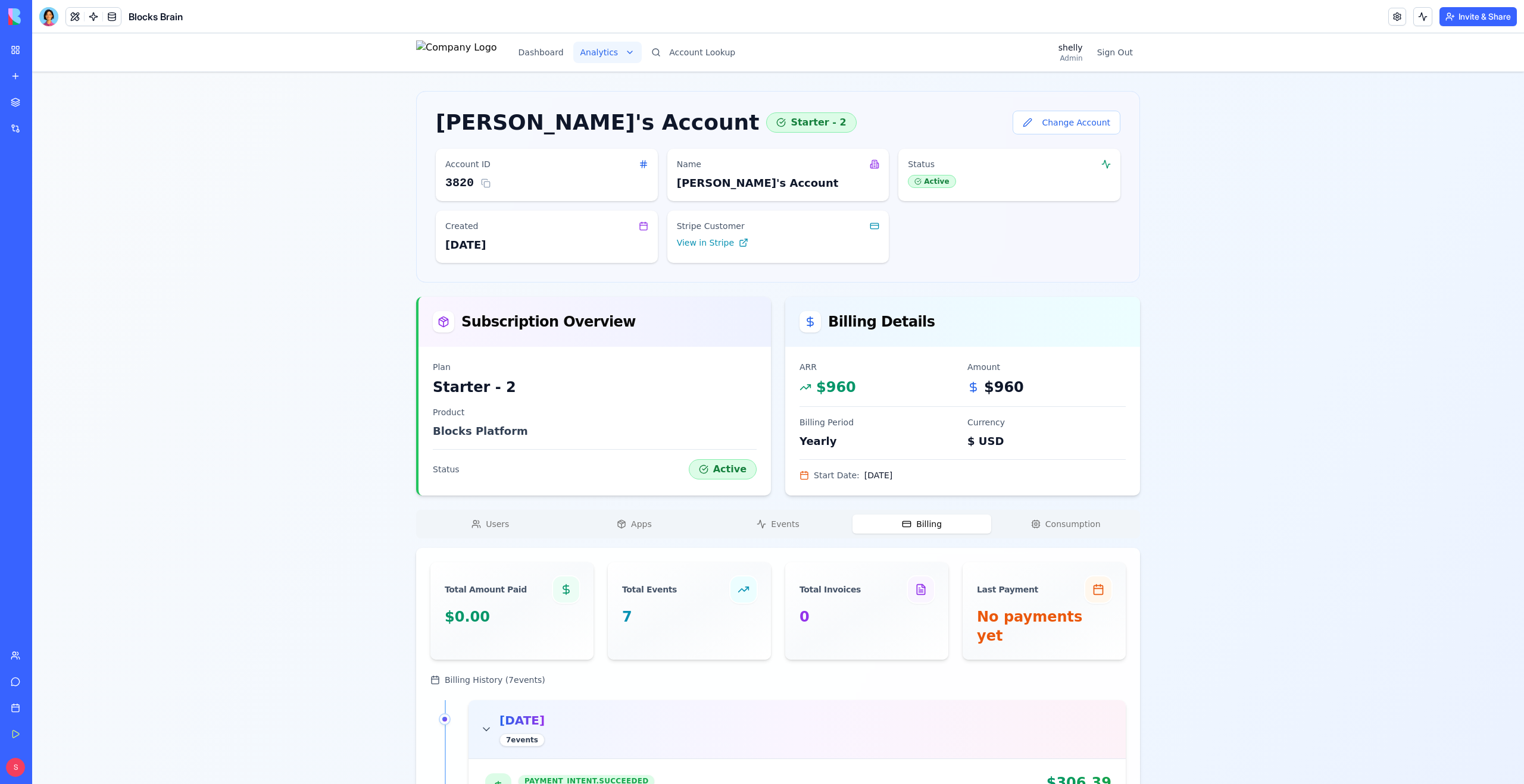
click at [739, 56] on button "Account Lookup" at bounding box center [693, 52] width 99 height 22
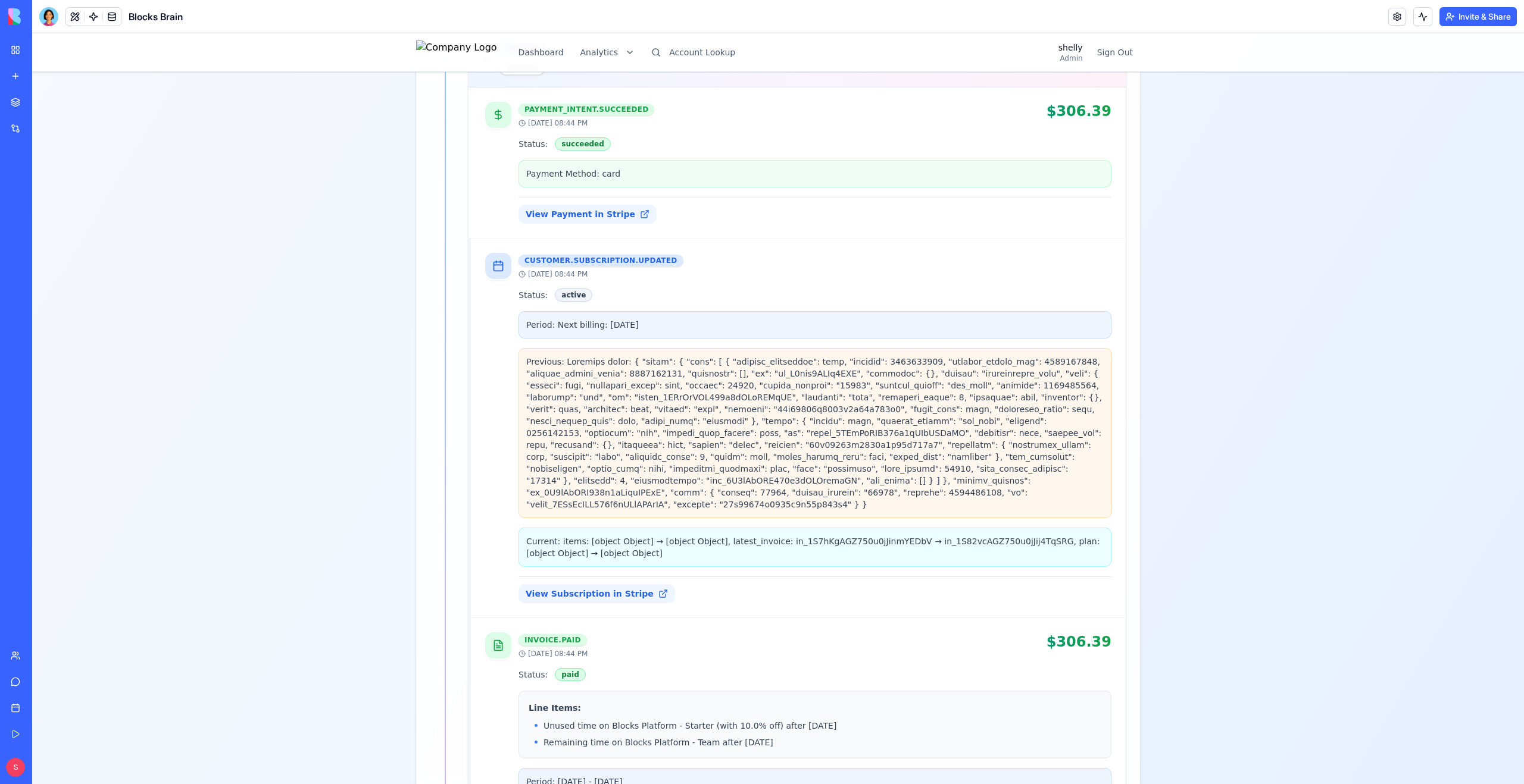
scroll to position [373, 0]
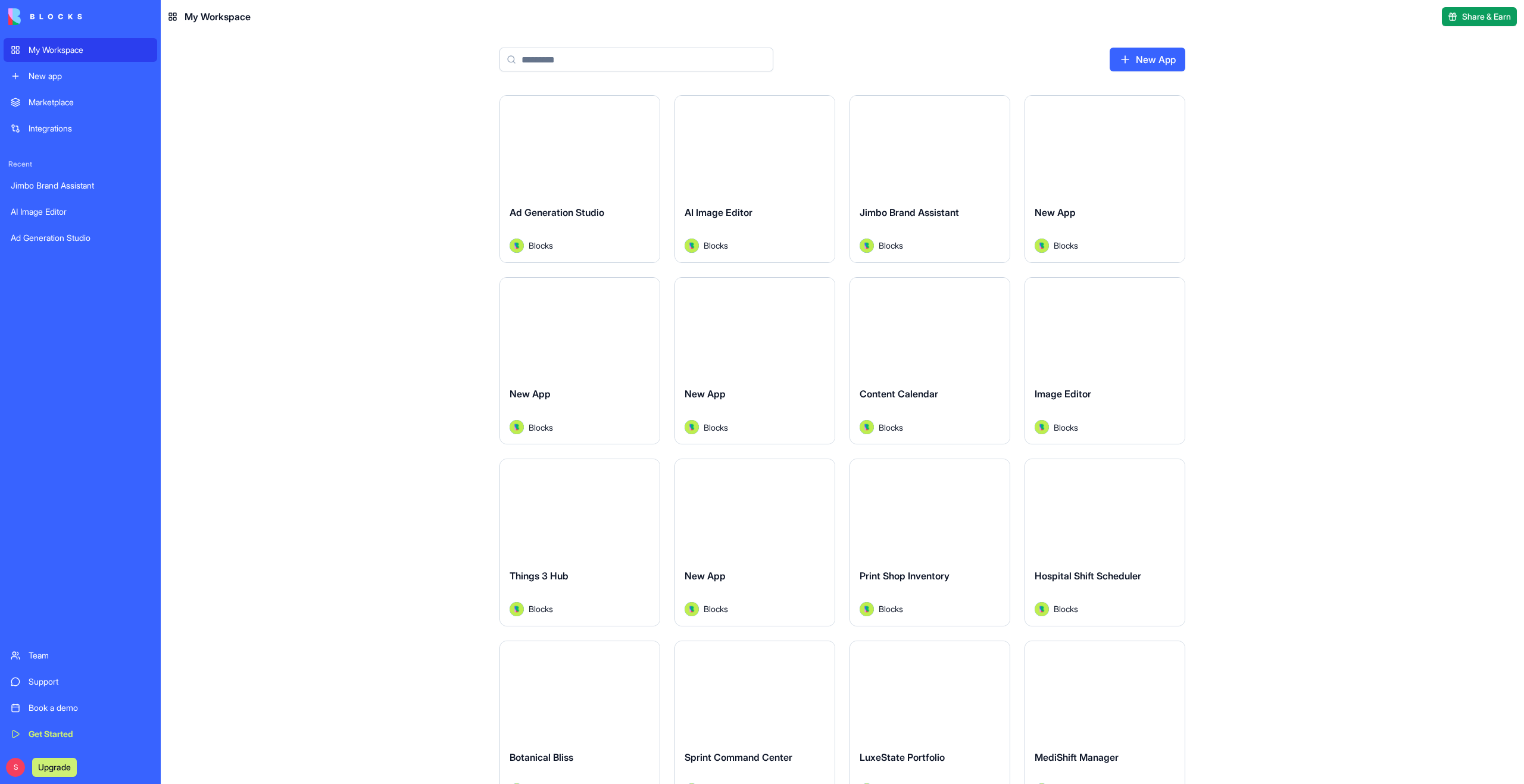
click at [544, 63] on input at bounding box center [636, 60] width 274 height 24
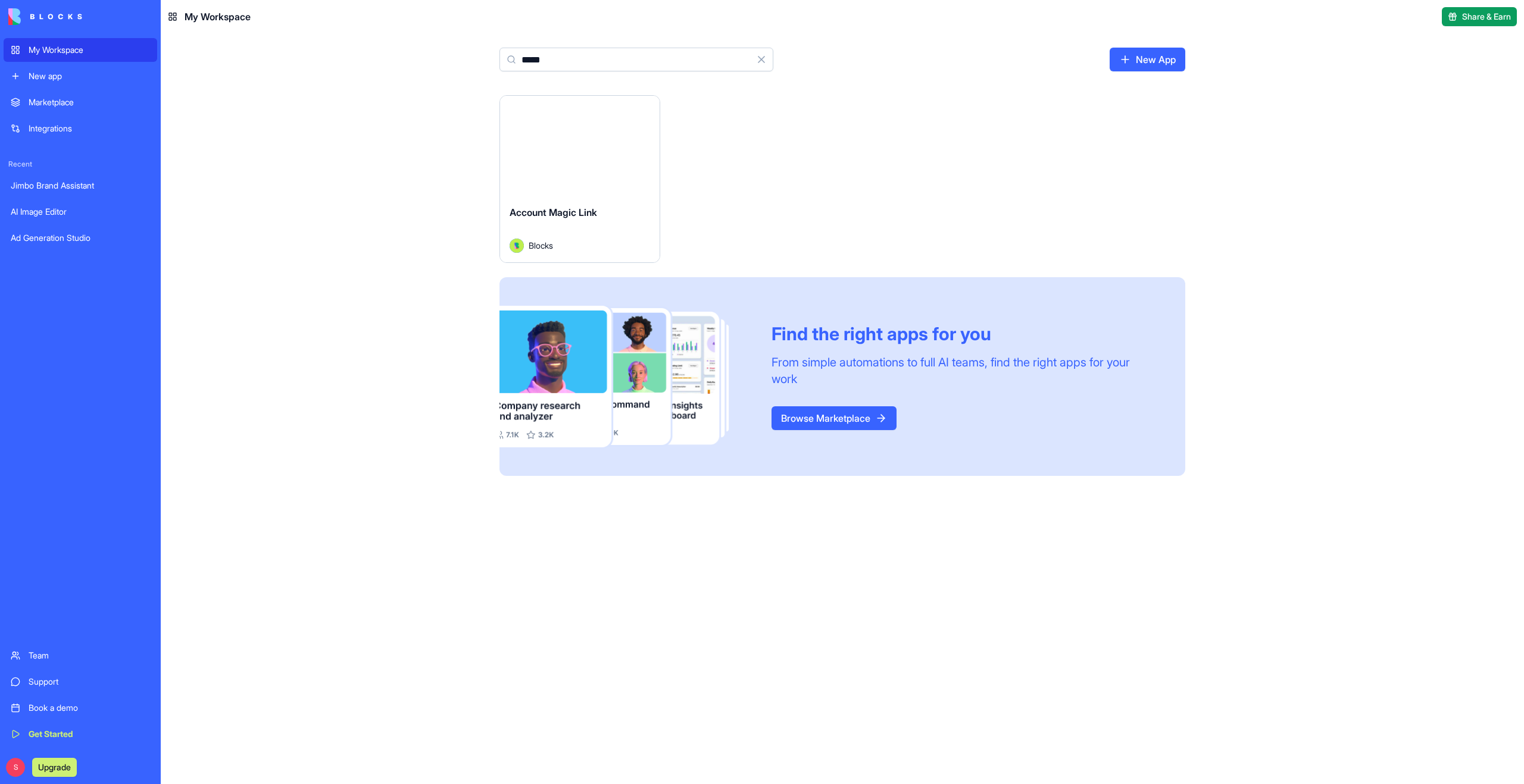
type input "*****"
click at [585, 151] on button "Launch" at bounding box center [580, 146] width 90 height 24
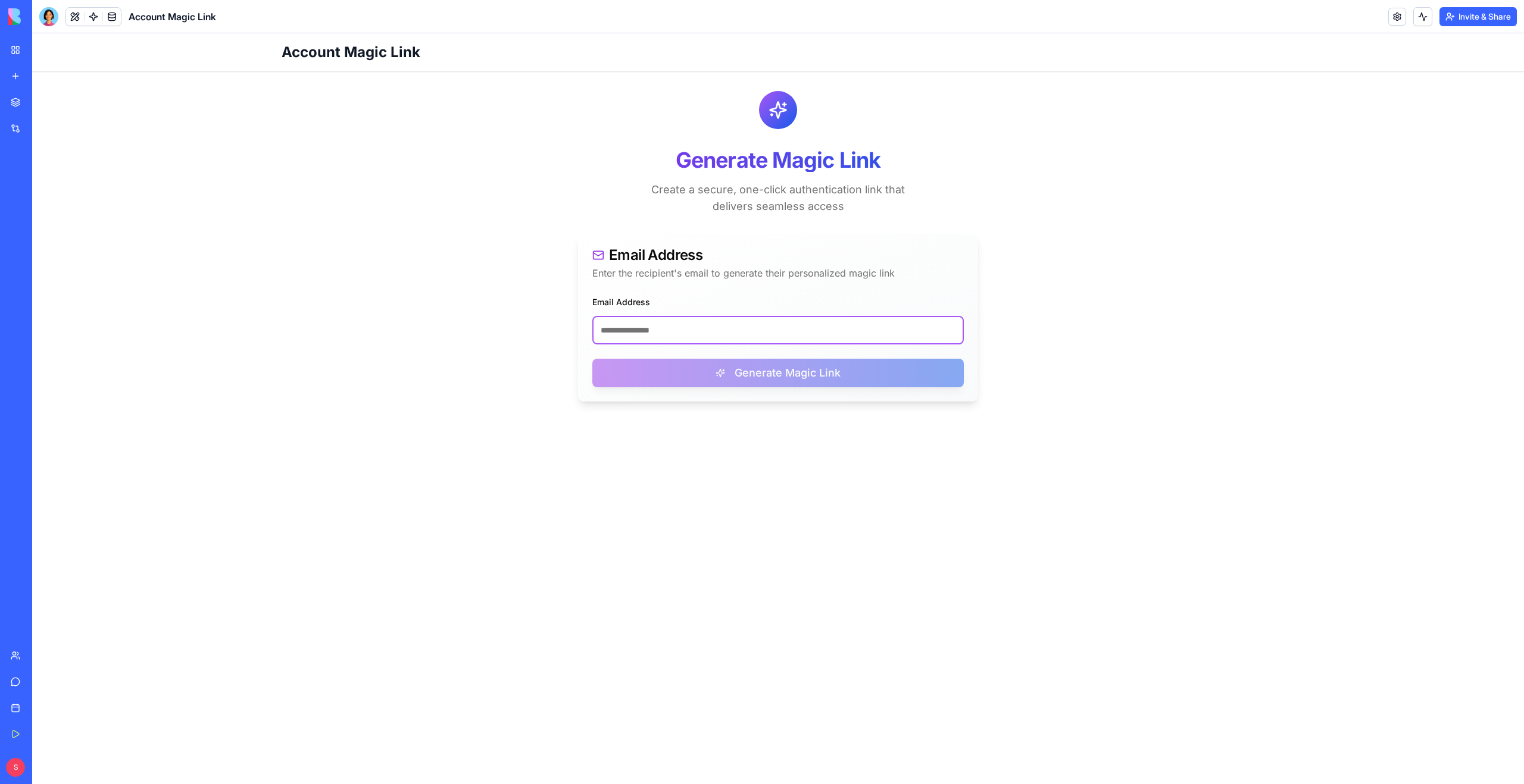
click at [658, 329] on input "Email Address" at bounding box center [778, 330] width 372 height 29
paste input "**********"
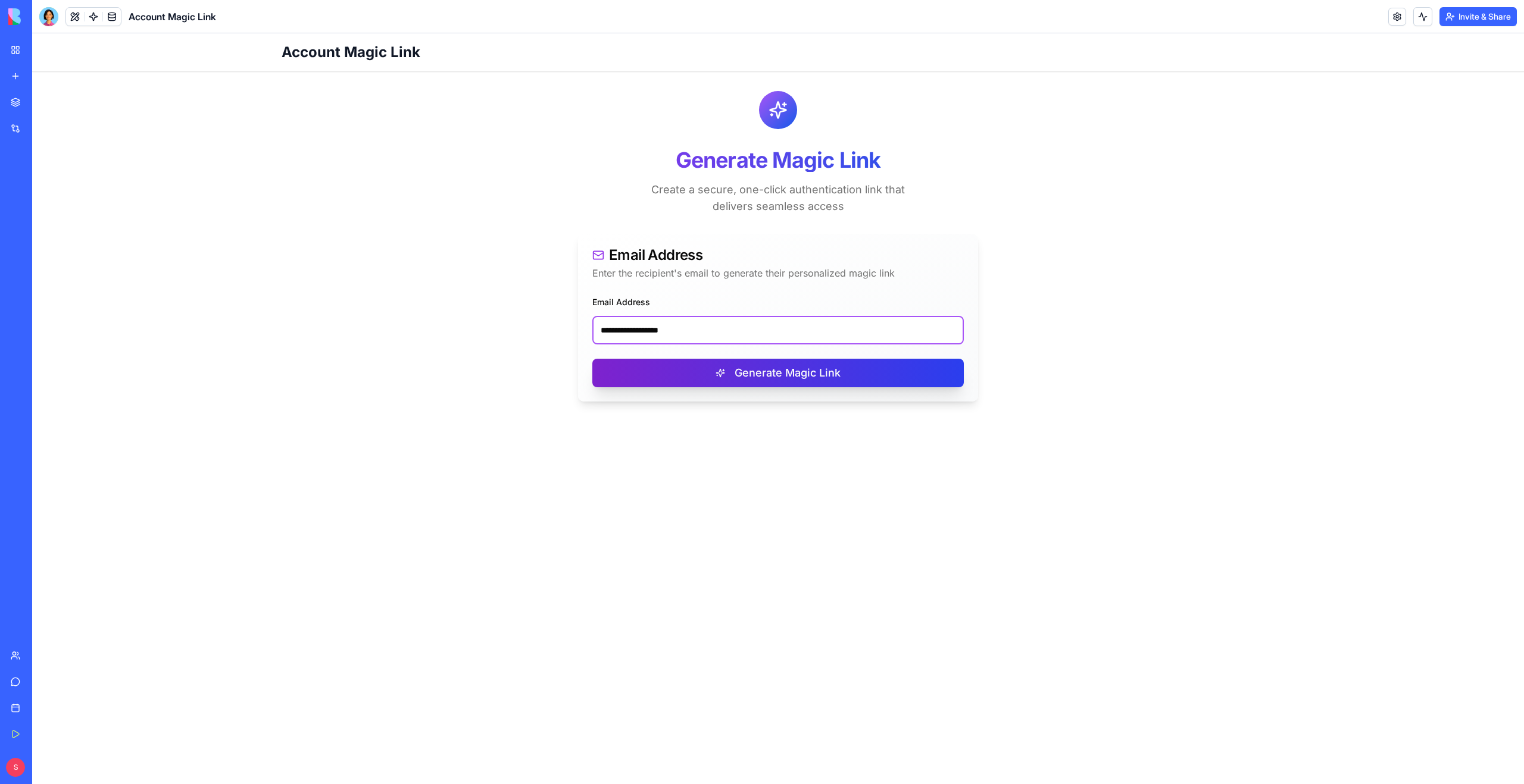
type input "**********"
click at [705, 375] on button "Generate Magic Link" at bounding box center [778, 373] width 372 height 29
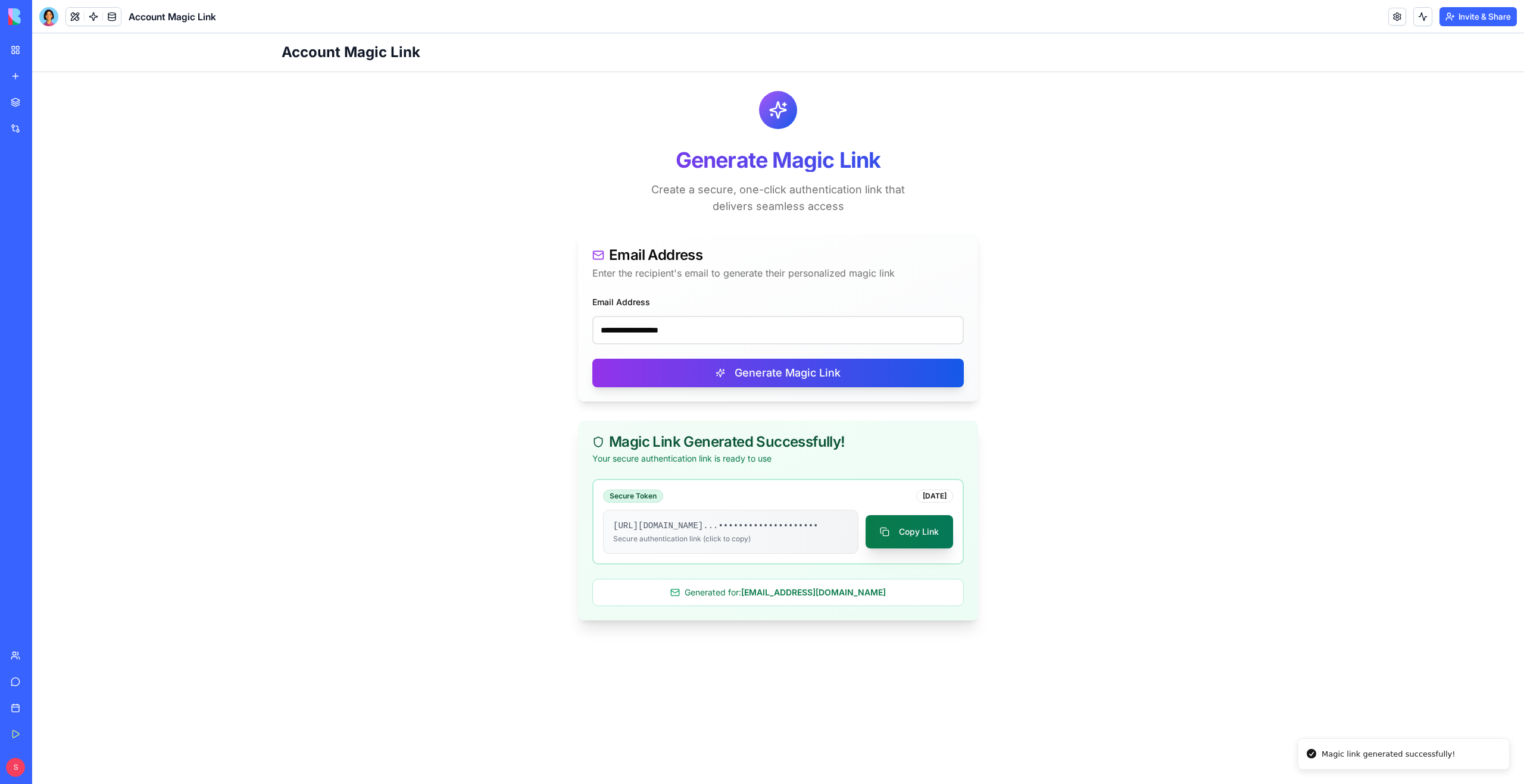
click at [898, 530] on button "Copy Link" at bounding box center [909, 532] width 88 height 33
